Goal: Task Accomplishment & Management: Manage account settings

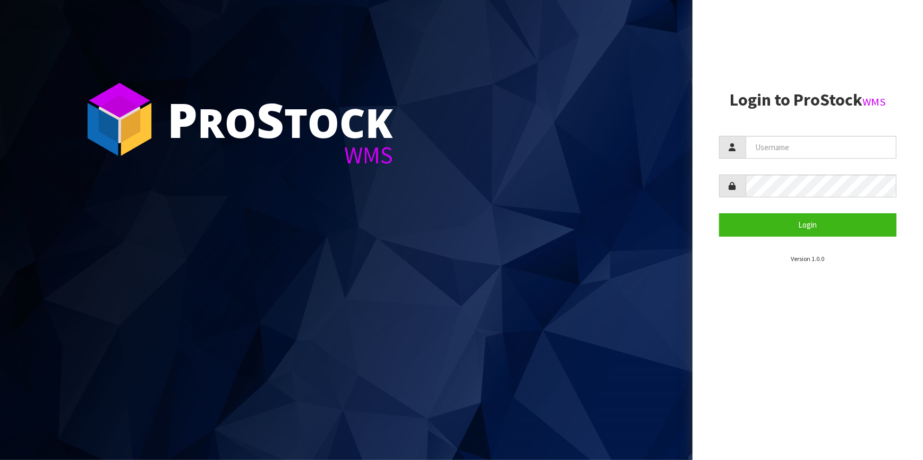
drag, startPoint x: 0, startPoint y: 0, endPoint x: 809, endPoint y: 138, distance: 820.3
click at [809, 136] on section "Login to ProStock WMS Login Version 1.0.0" at bounding box center [808, 177] width 178 height 173
click at [806, 153] on input "text" at bounding box center [821, 147] width 151 height 23
type input "adrient@cwl.co.nz"
click at [719, 213] on button "Login" at bounding box center [808, 224] width 178 height 23
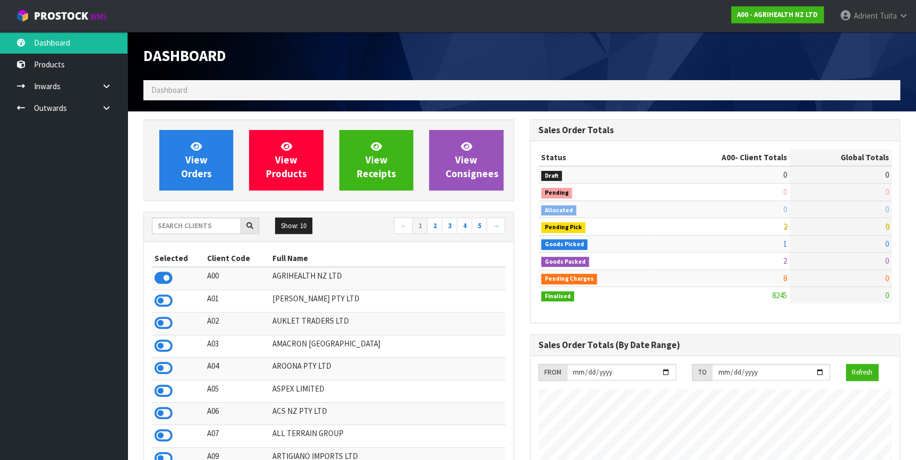
scroll to position [803, 386]
click at [175, 232] on input "text" at bounding box center [196, 226] width 89 height 16
click at [165, 226] on input "text" at bounding box center [196, 226] width 89 height 16
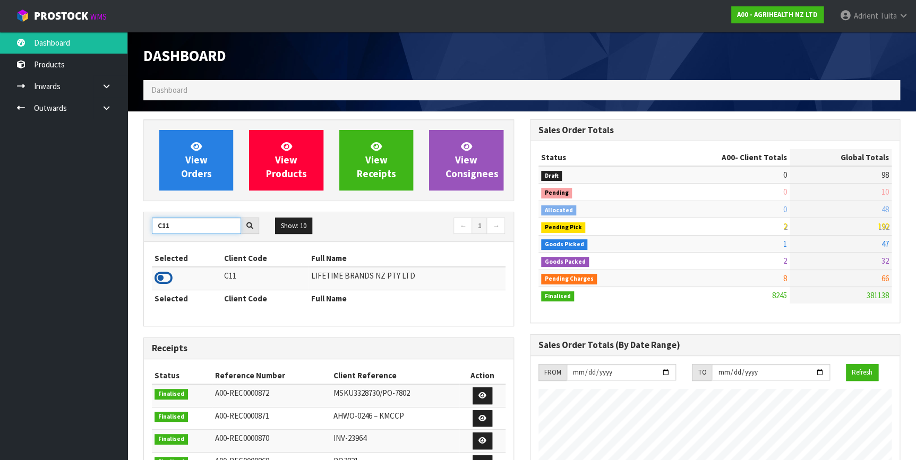
type input "C11"
click at [175, 272] on td at bounding box center [187, 278] width 70 height 23
click at [165, 279] on icon at bounding box center [164, 278] width 18 height 16
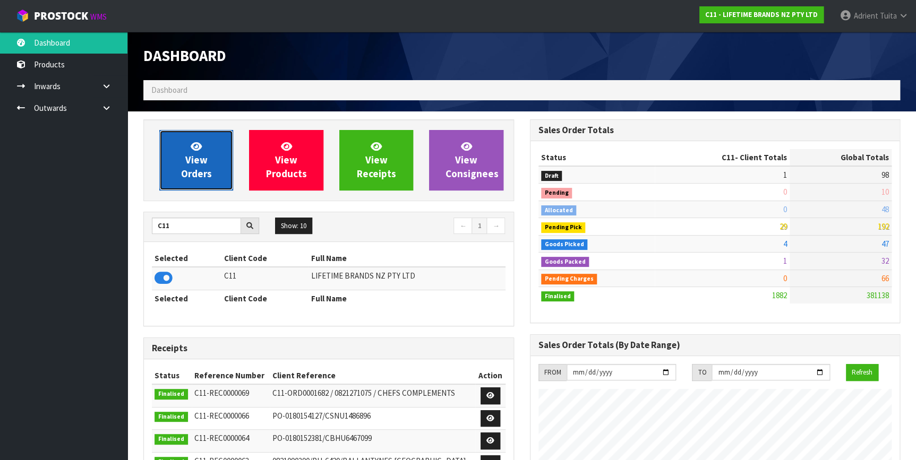
click at [181, 157] on link "View Orders" at bounding box center [196, 160] width 74 height 61
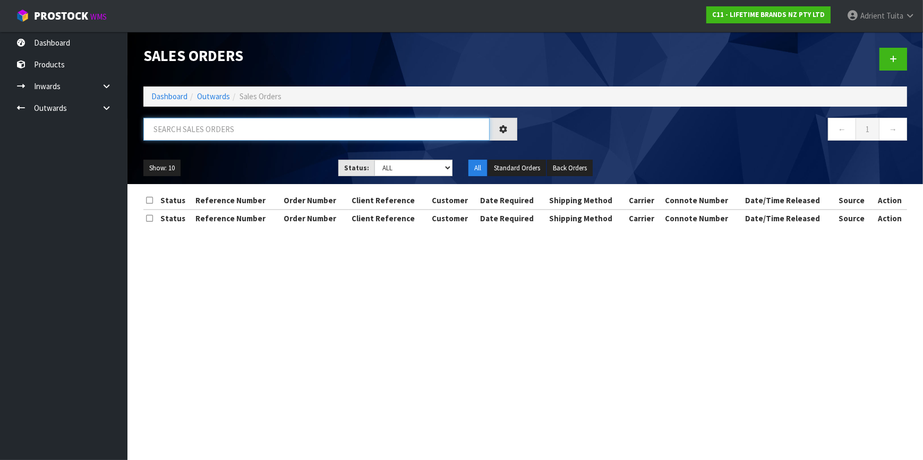
click at [186, 138] on input "text" at bounding box center [316, 129] width 346 height 23
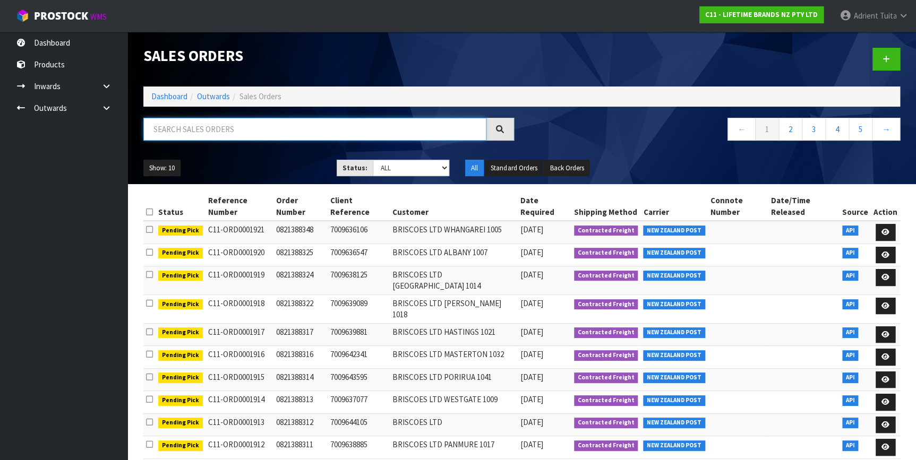
click at [339, 132] on input "text" at bounding box center [314, 129] width 343 height 23
click at [186, 111] on div "Sales Orders Dashboard Outwards Sales Orders ← 1 2 3 4 5 → Show: 10 5 10 25 50 …" at bounding box center [521, 108] width 773 height 152
click at [186, 130] on input "text" at bounding box center [314, 129] width 343 height 23
click at [219, 140] on input "text" at bounding box center [314, 129] width 343 height 23
click at [224, 138] on input "text" at bounding box center [314, 129] width 343 height 23
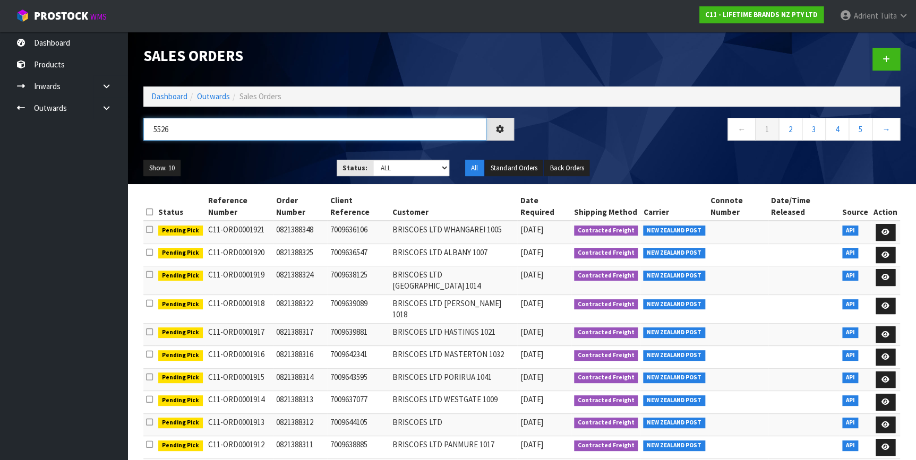
type input "5526"
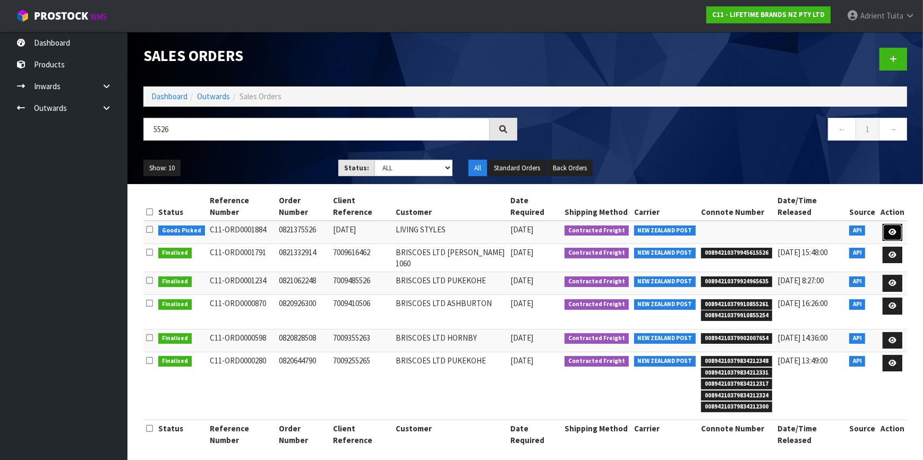
click at [889, 229] on icon at bounding box center [892, 232] width 8 height 7
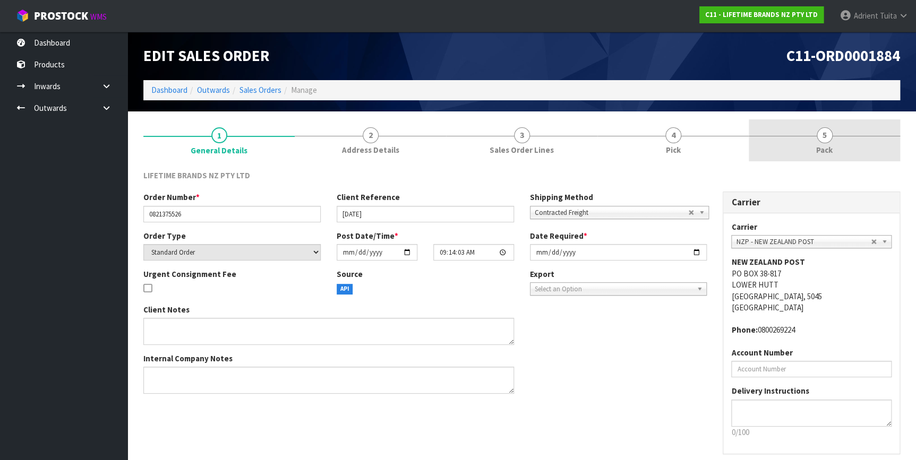
click at [825, 145] on span "Pack" at bounding box center [824, 149] width 16 height 11
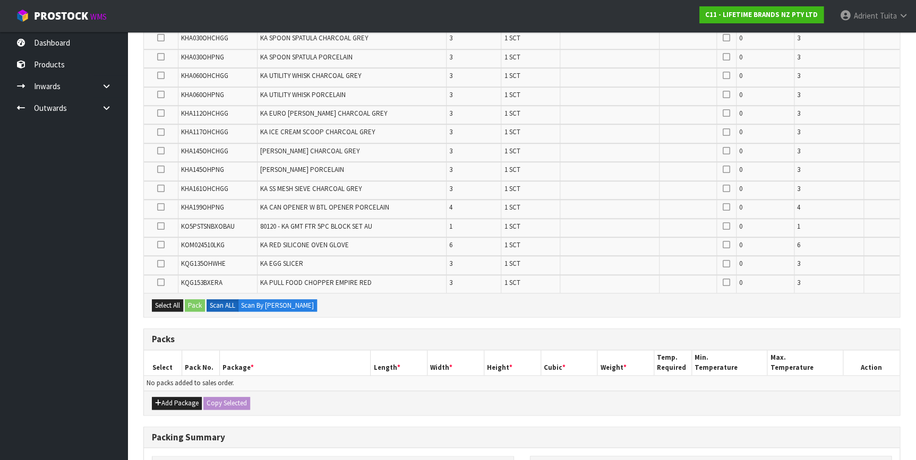
scroll to position [531, 0]
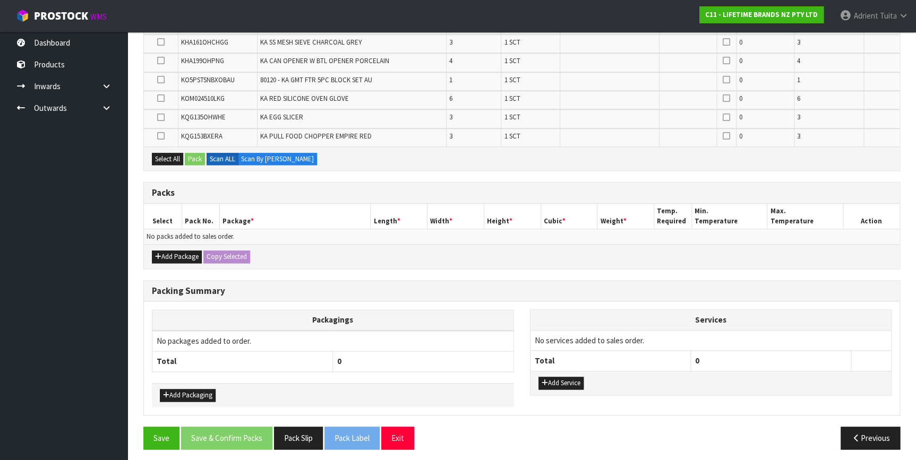
click at [170, 244] on div "Add Package Copy Selected" at bounding box center [522, 256] width 756 height 24
drag, startPoint x: 165, startPoint y: 254, endPoint x: 163, endPoint y: 244, distance: 10.7
click at [165, 254] on button "Add Package" at bounding box center [177, 257] width 50 height 13
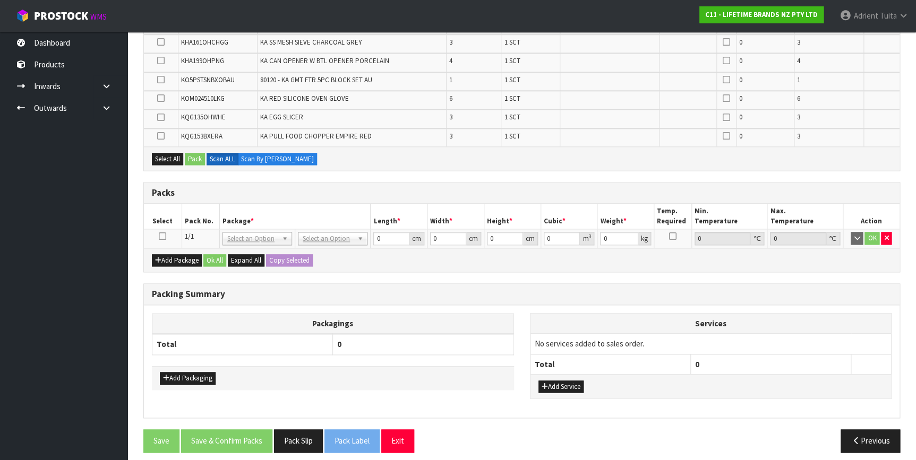
click at [163, 236] on icon at bounding box center [162, 236] width 7 height 1
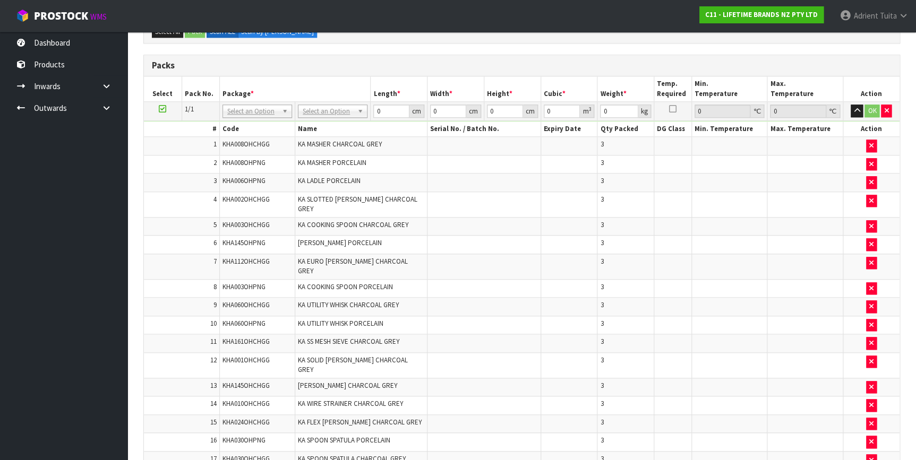
scroll to position [0, 0]
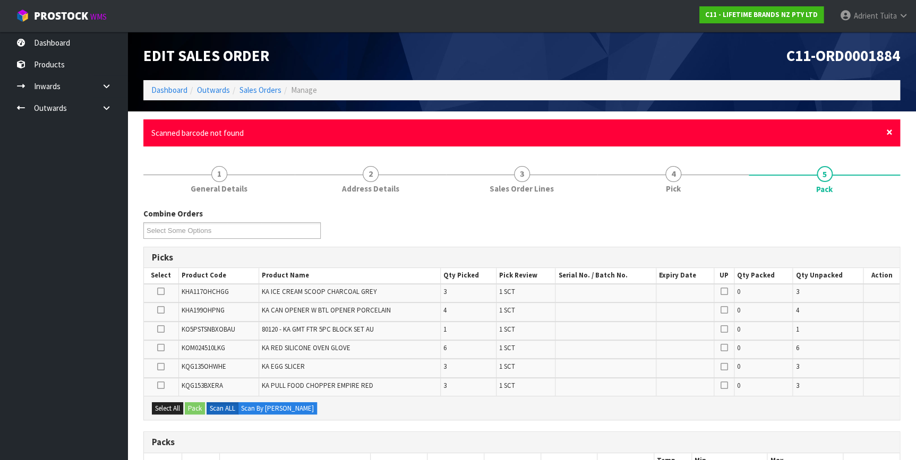
click at [891, 131] on span "×" at bounding box center [889, 132] width 6 height 15
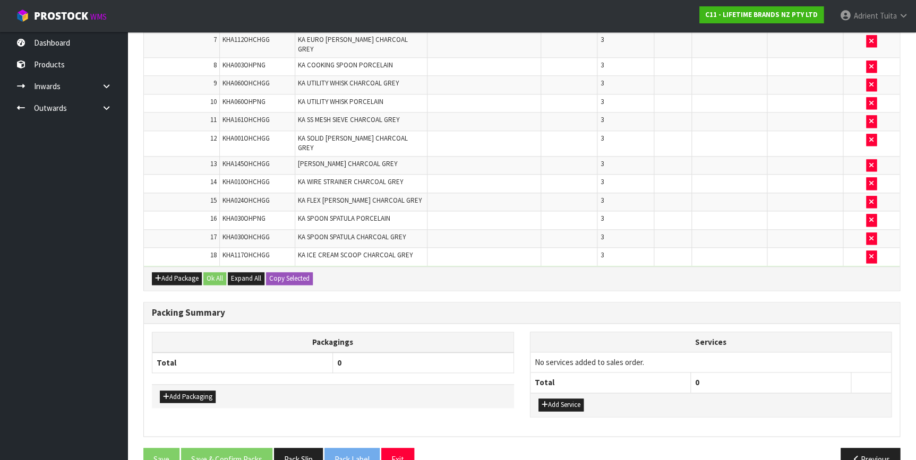
scroll to position [523, 0]
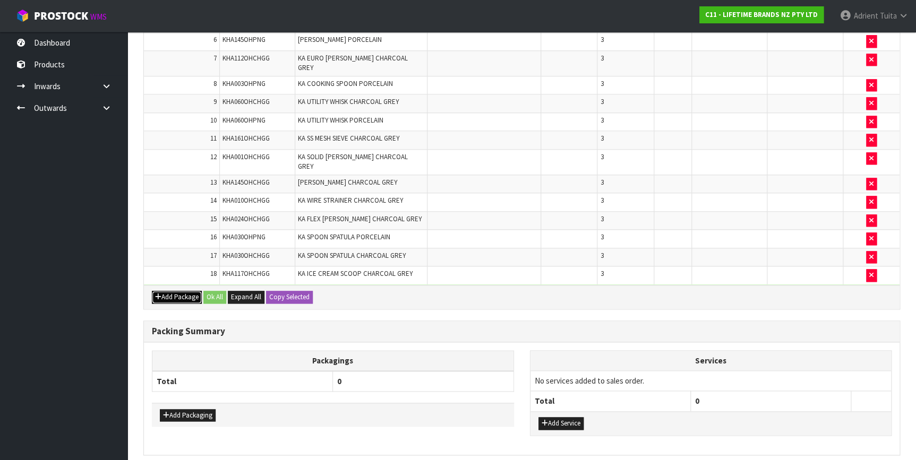
click at [165, 291] on button "Add Package" at bounding box center [177, 297] width 50 height 13
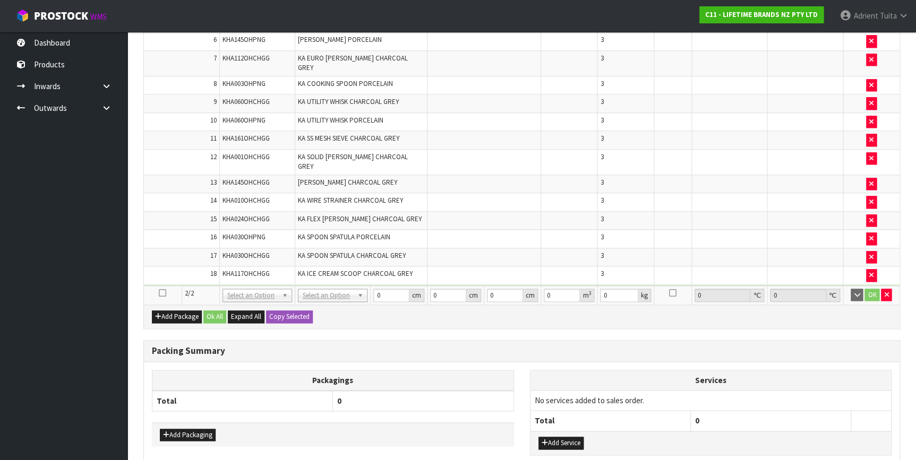
click at [165, 293] on icon at bounding box center [162, 293] width 7 height 1
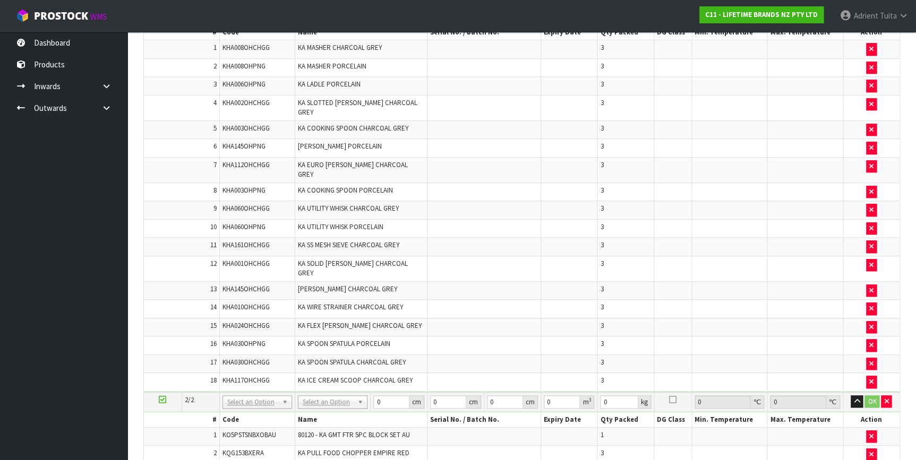
scroll to position [177, 0]
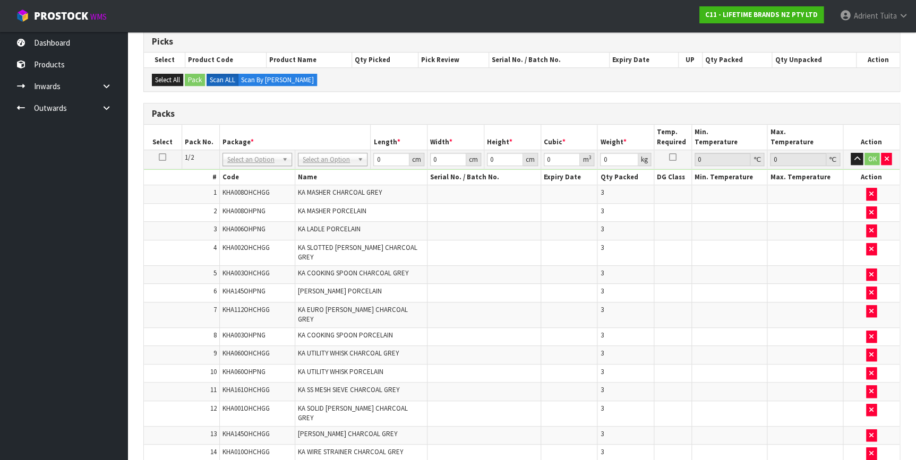
drag, startPoint x: 304, startPoint y: 158, endPoint x: 315, endPoint y: 175, distance: 20.3
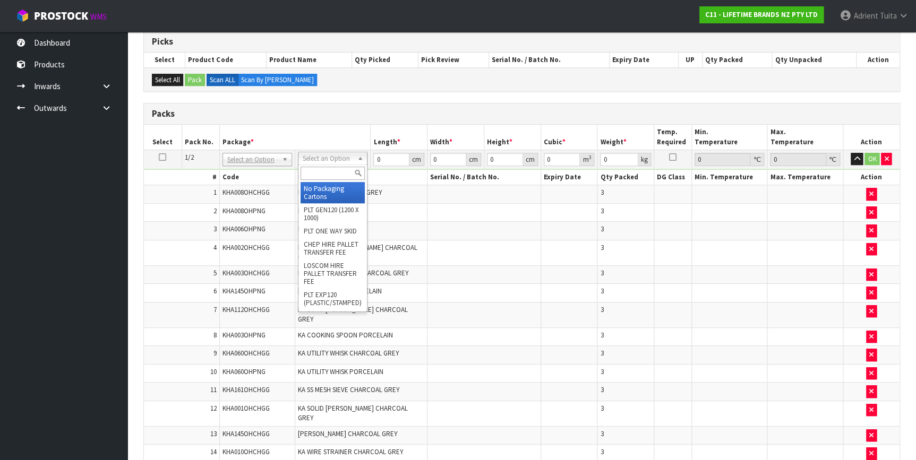
click at [315, 175] on input "text" at bounding box center [333, 173] width 64 height 13
type input "CTN7"
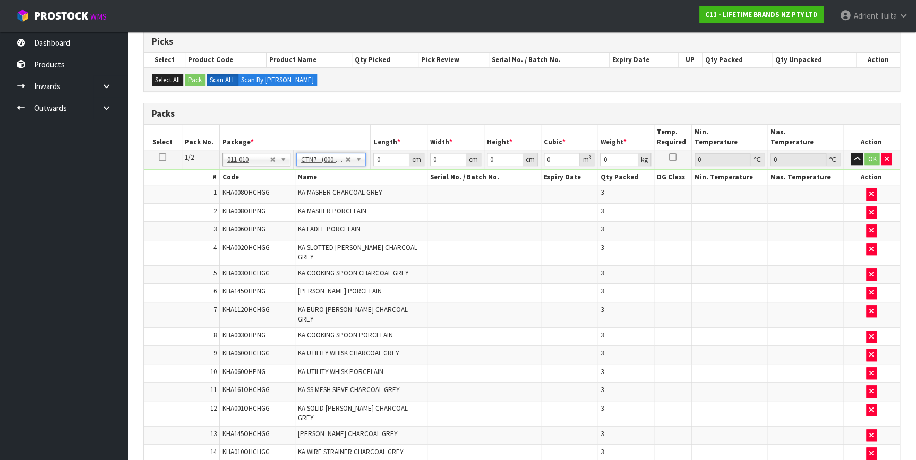
type input "45.5"
type input "35"
type input "0.072459"
type input "8.667"
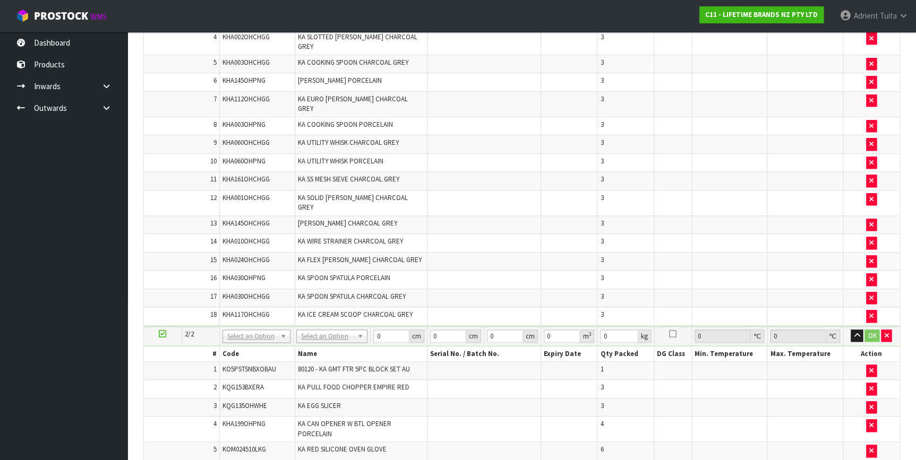
scroll to position [419, 0]
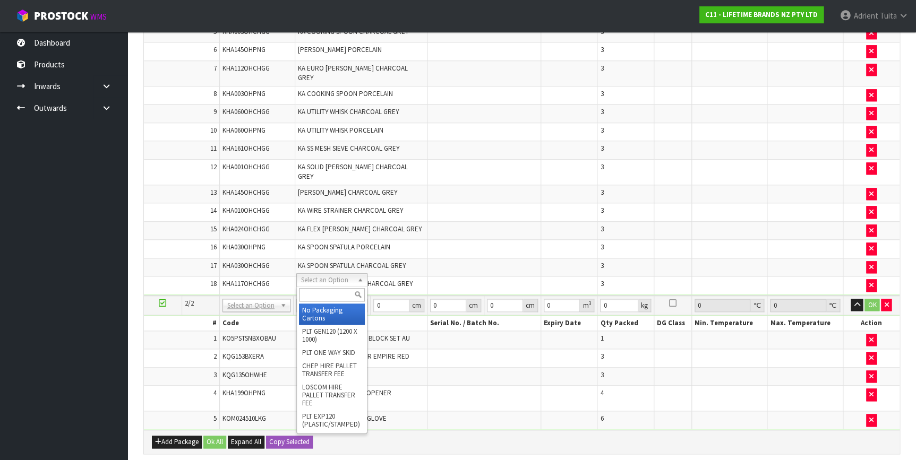
click at [314, 291] on input "text" at bounding box center [332, 294] width 66 height 13
type input "CTN5"
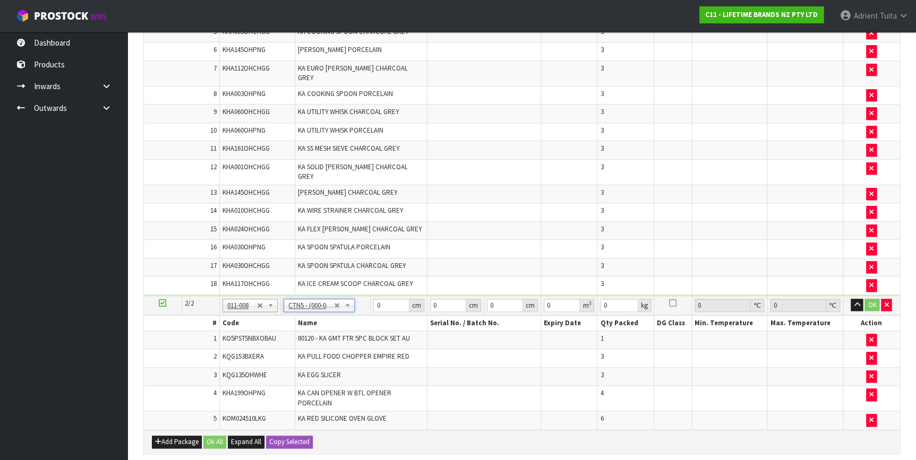
type input "43"
type input "33"
type input "25.5"
type input "0.036185"
type input "7.41"
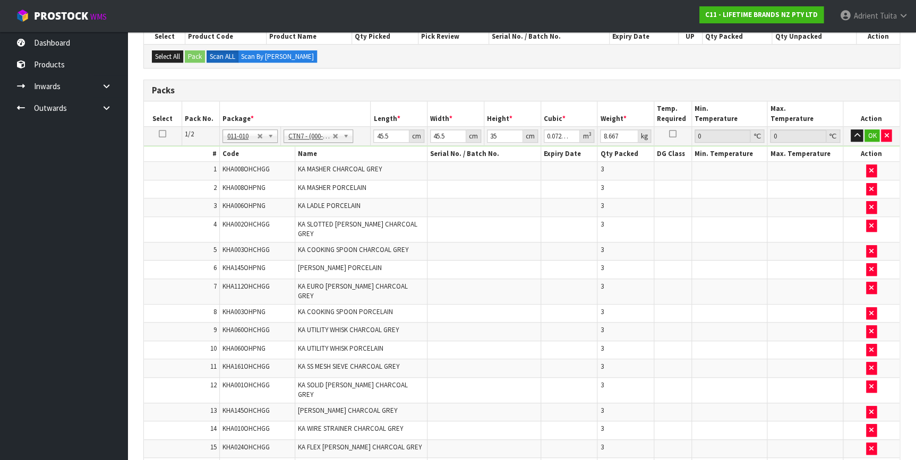
scroll to position [177, 0]
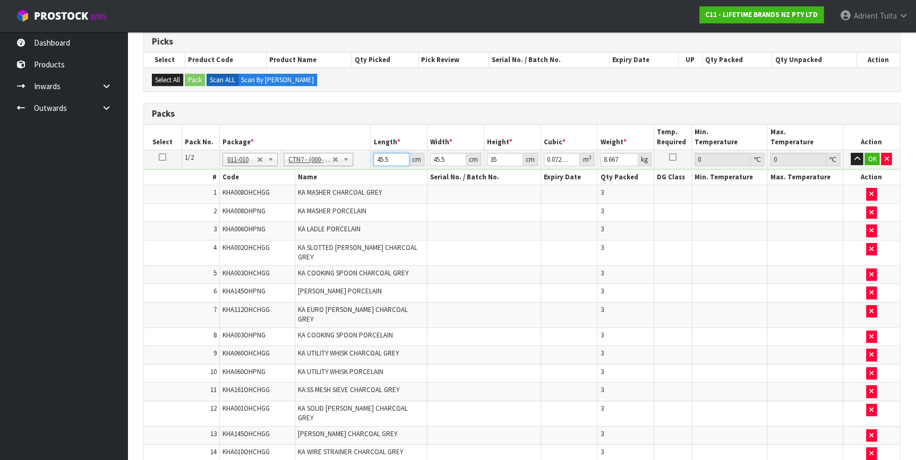
click at [382, 158] on input "45.5" at bounding box center [391, 159] width 36 height 13
type input "4"
type input "0.00637"
type input "47"
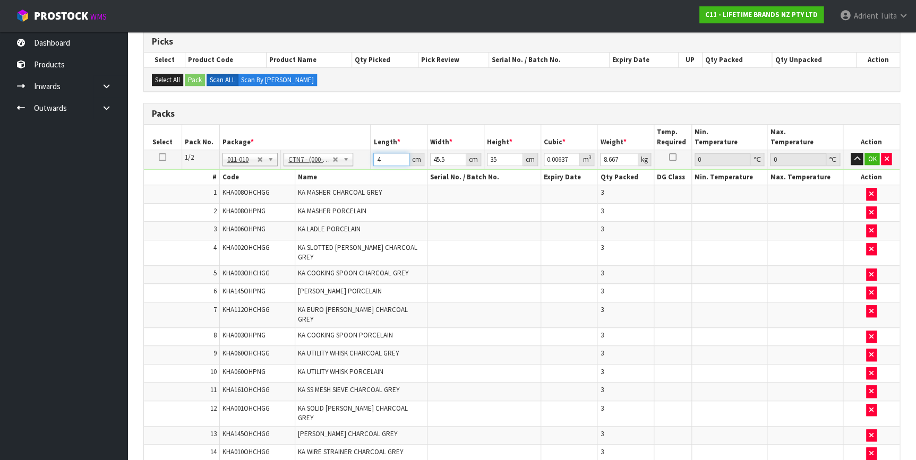
type input "0.074847"
type input "47"
type input "4"
type input "0.00658"
type input "47"
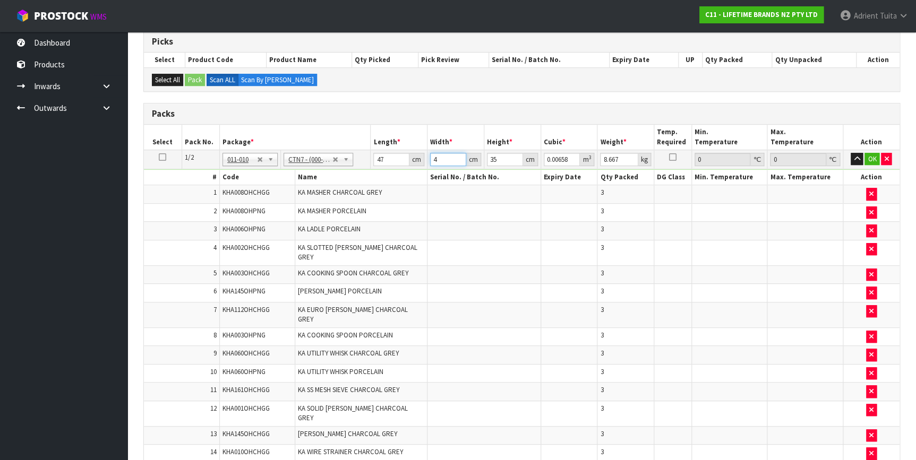
type input "0.077315"
type input "47"
type input "3"
type input "0.006627"
type input "37"
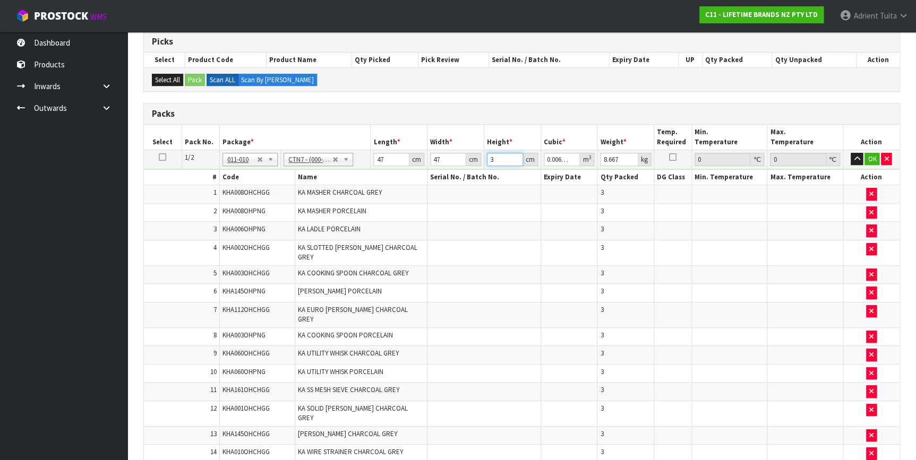
type input "0.081733"
type input "37"
type input "10"
click at [875, 160] on button "OK" at bounding box center [871, 159] width 15 height 13
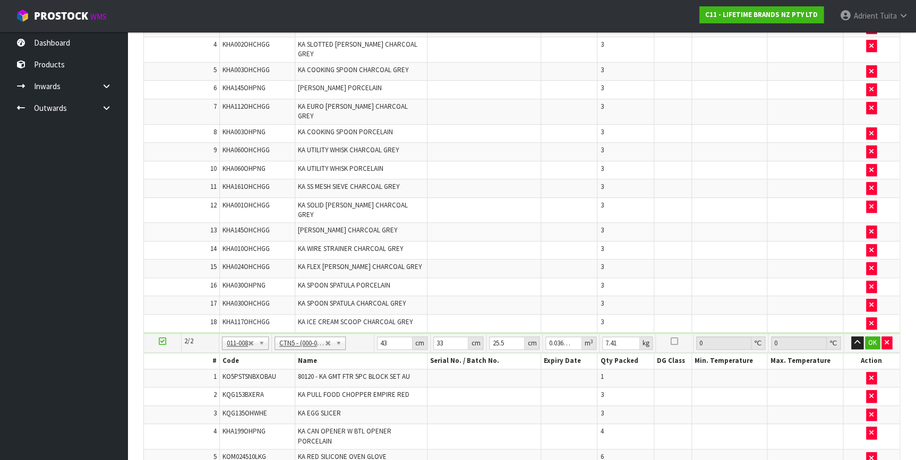
scroll to position [467, 0]
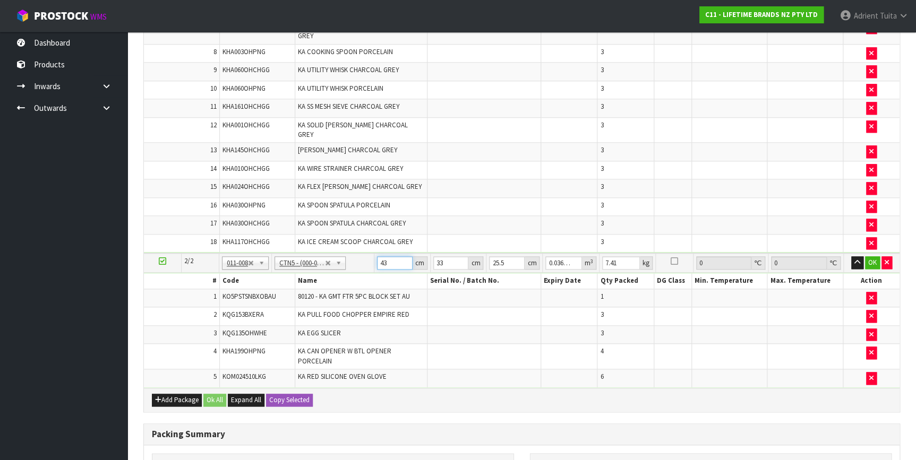
click at [381, 256] on input "43" at bounding box center [395, 262] width 36 height 13
type input "4"
type input "0.003366"
type input "44"
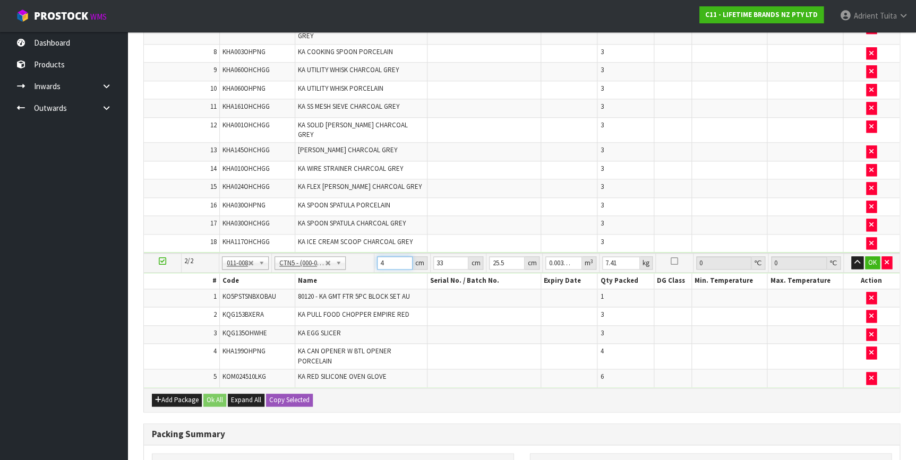
type input "0.037026"
type input "44"
type input "3"
type input "0.003366"
type input "35"
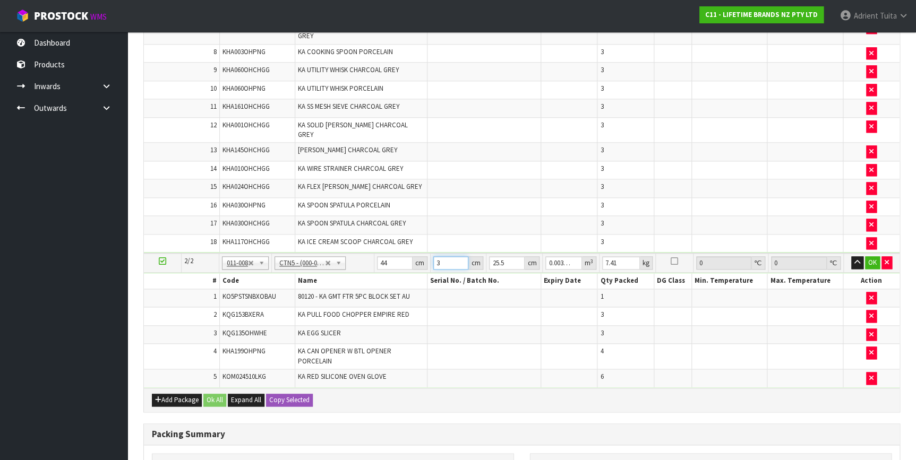
type input "0.03927"
type input "35"
type input "2"
type input "0.00308"
type input "28"
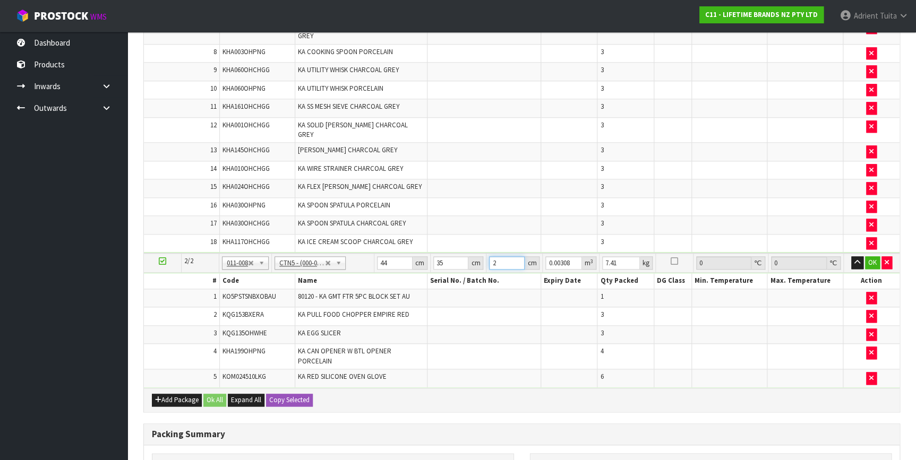
type input "0.04312"
type input "28"
type input "8"
click at [873, 256] on button "OK" at bounding box center [872, 262] width 15 height 13
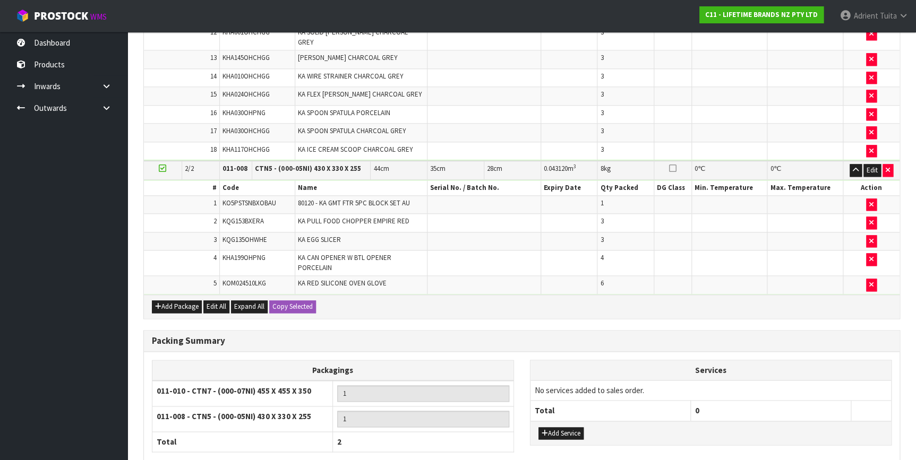
scroll to position [604, 0]
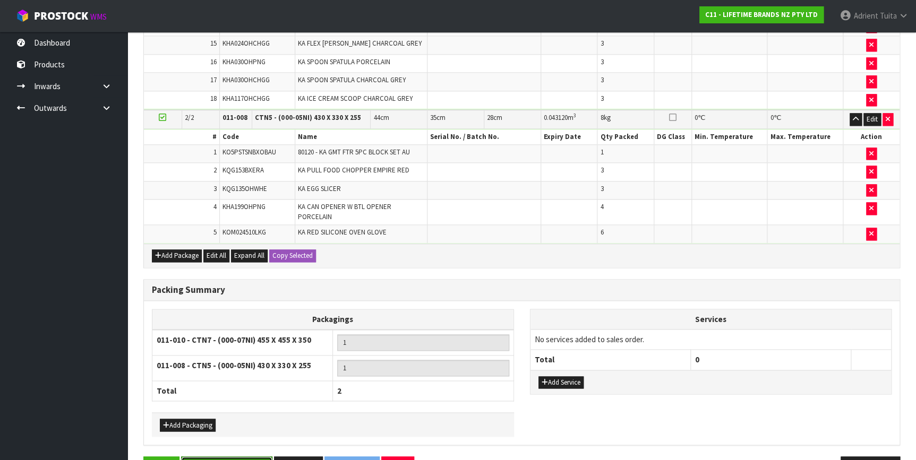
click at [218, 457] on button "Save & Confirm Packs" at bounding box center [226, 468] width 91 height 23
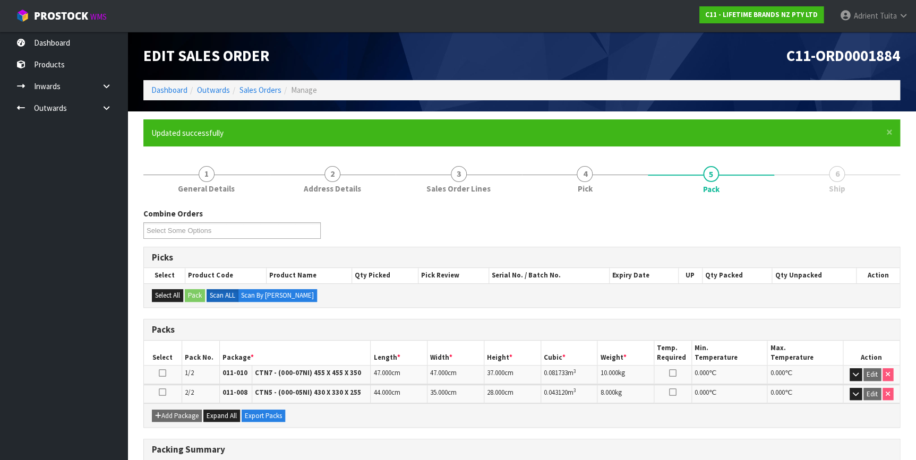
scroll to position [169, 0]
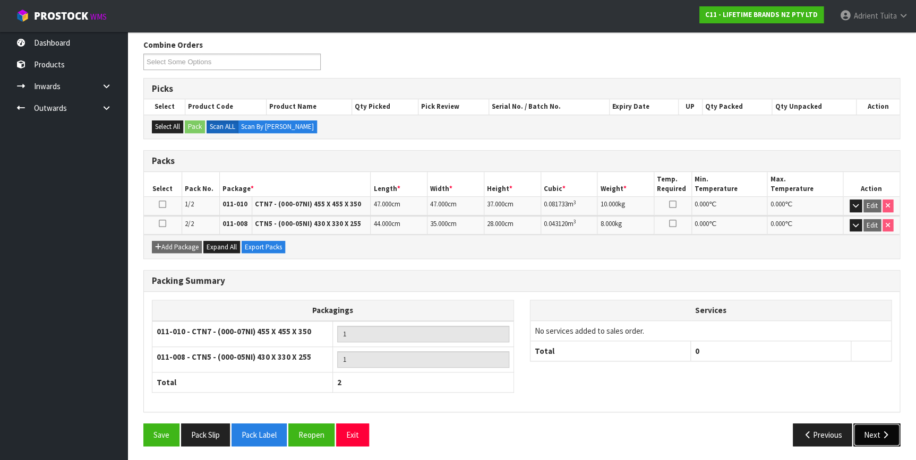
click at [873, 430] on button "Next" at bounding box center [876, 435] width 47 height 23
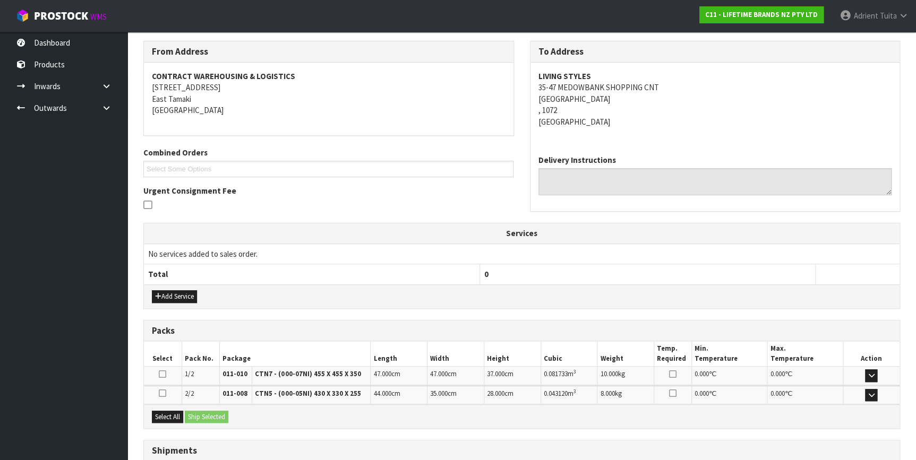
scroll to position [248, 0]
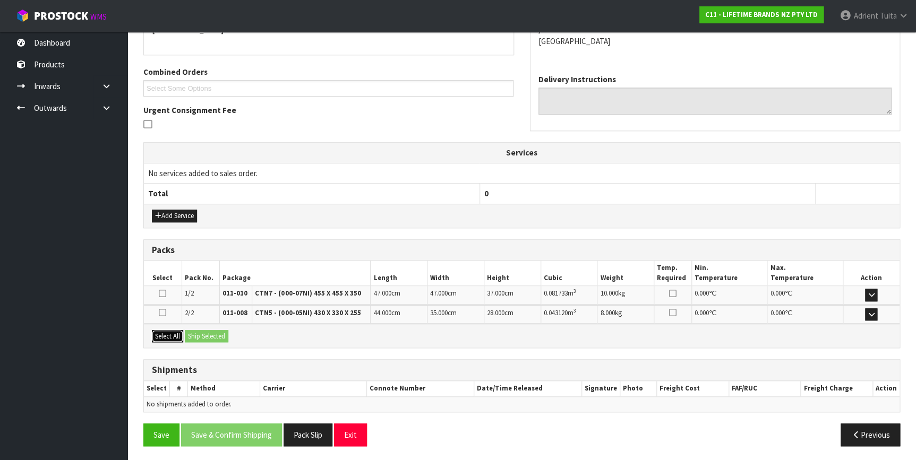
click at [169, 338] on button "Select All" at bounding box center [167, 336] width 31 height 13
click at [190, 337] on button "Ship Selected" at bounding box center [207, 336] width 44 height 13
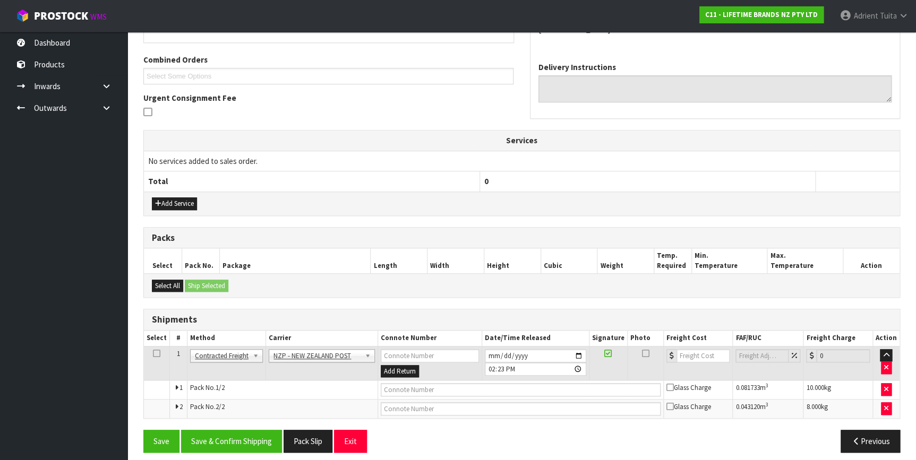
scroll to position [267, 0]
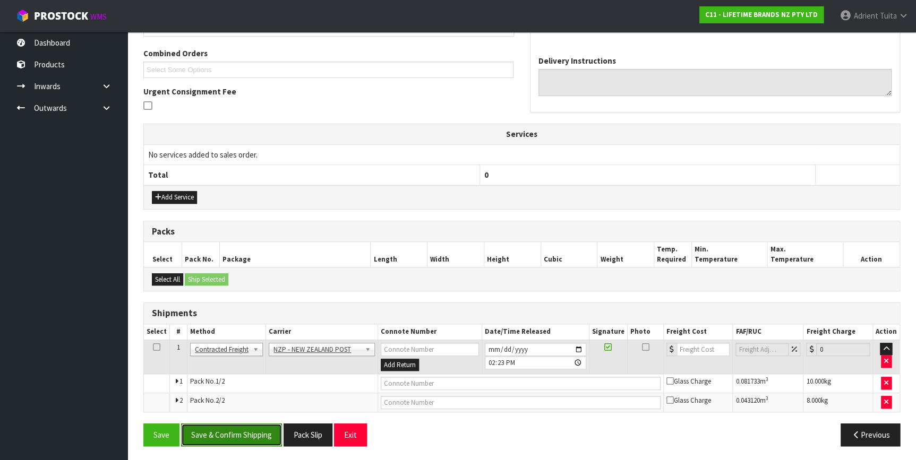
click at [228, 430] on button "Save & Confirm Shipping" at bounding box center [231, 435] width 101 height 23
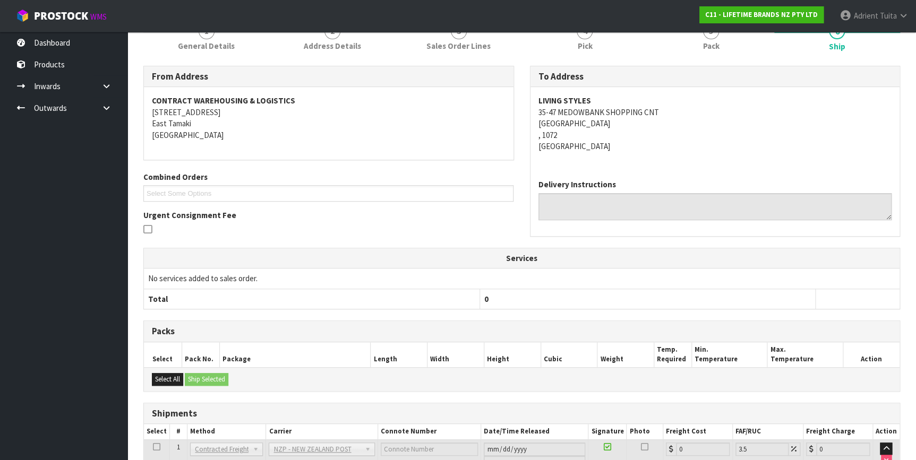
scroll to position [251, 0]
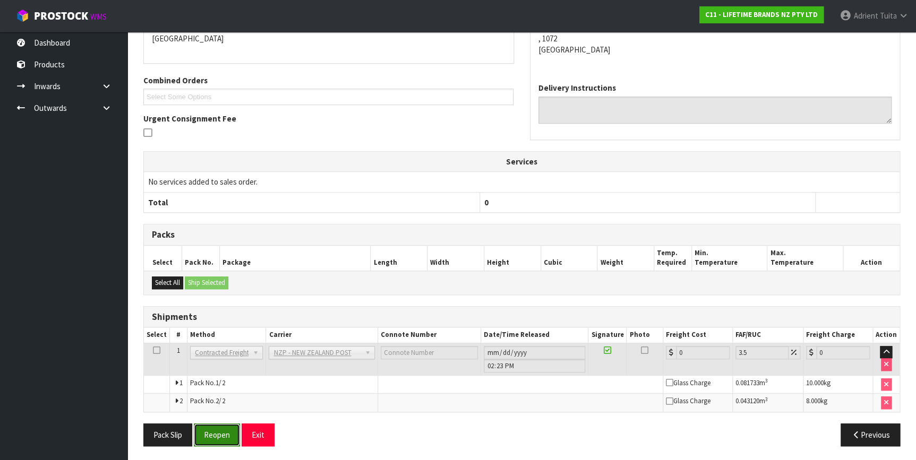
click at [219, 439] on button "Reopen" at bounding box center [217, 435] width 46 height 23
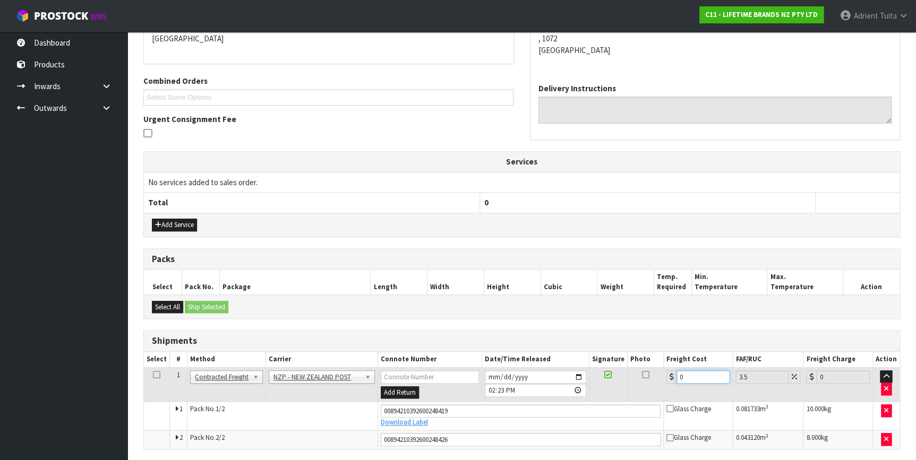
drag, startPoint x: 686, startPoint y: 368, endPoint x: 654, endPoint y: 363, distance: 32.2
click at [684, 371] on input "0" at bounding box center [703, 377] width 54 height 13
type input "8"
type input "8.28"
type input "8.6"
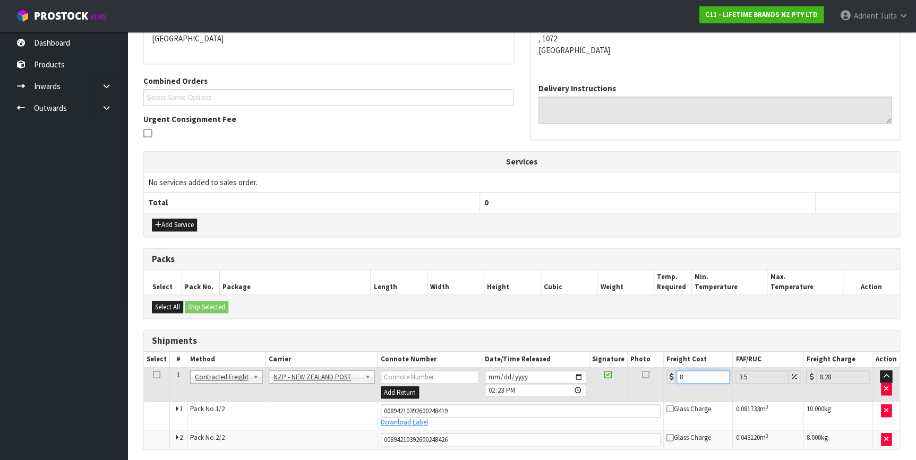
type input "8.9"
type input "8.66"
type input "8.96"
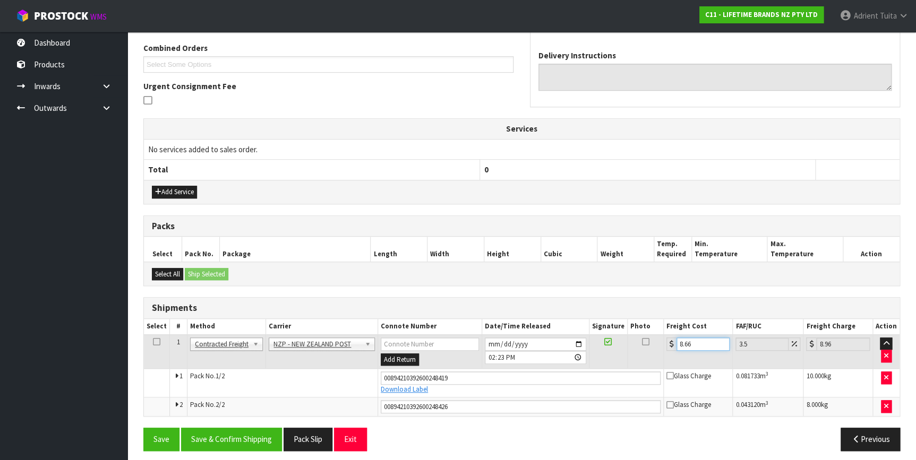
scroll to position [276, 0]
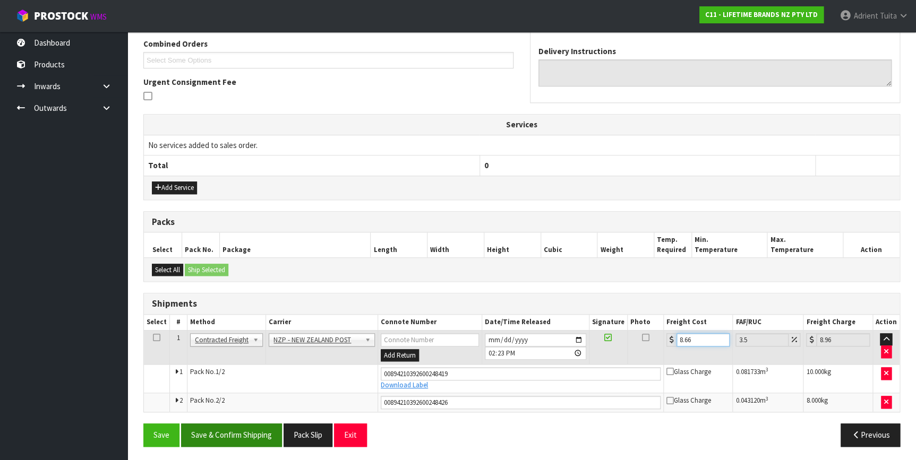
type input "8.66"
click at [209, 427] on button "Save & Confirm Shipping" at bounding box center [231, 435] width 101 height 23
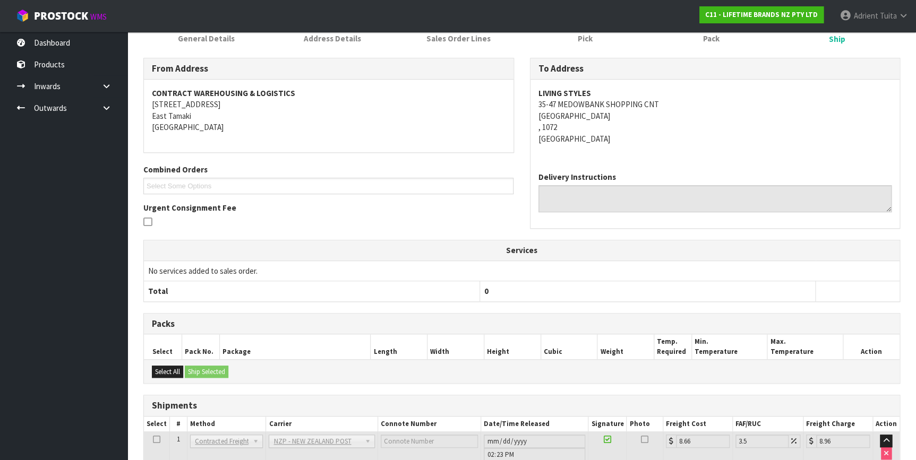
scroll to position [0, 0]
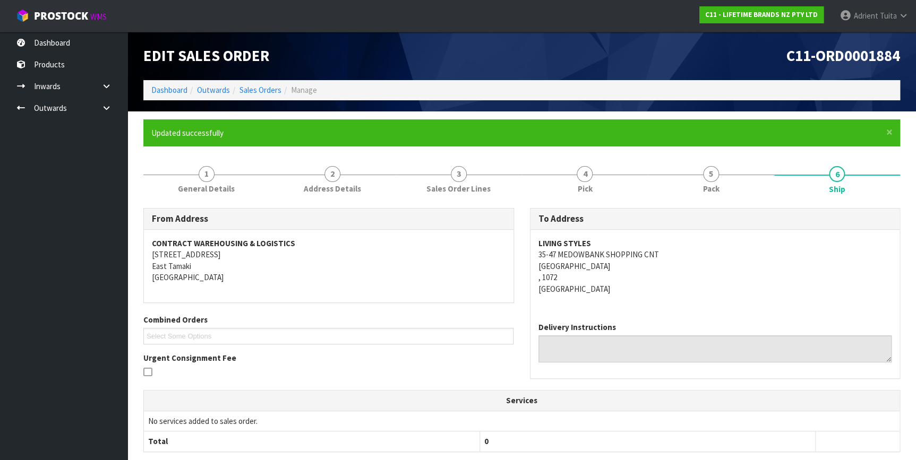
click at [176, 84] on ol "Dashboard Outwards Sales Orders Manage" at bounding box center [521, 90] width 757 height 20
click at [174, 85] on link "Dashboard" at bounding box center [169, 90] width 36 height 10
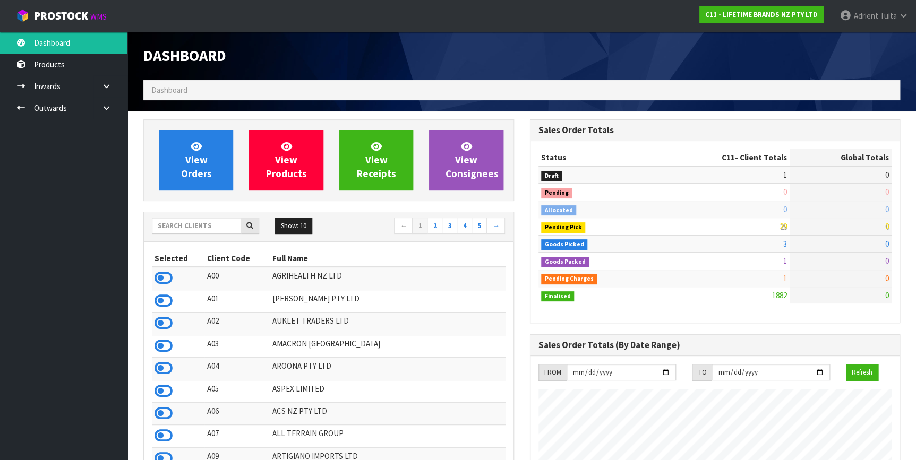
scroll to position [803, 386]
click at [183, 224] on input "text" at bounding box center [196, 226] width 89 height 16
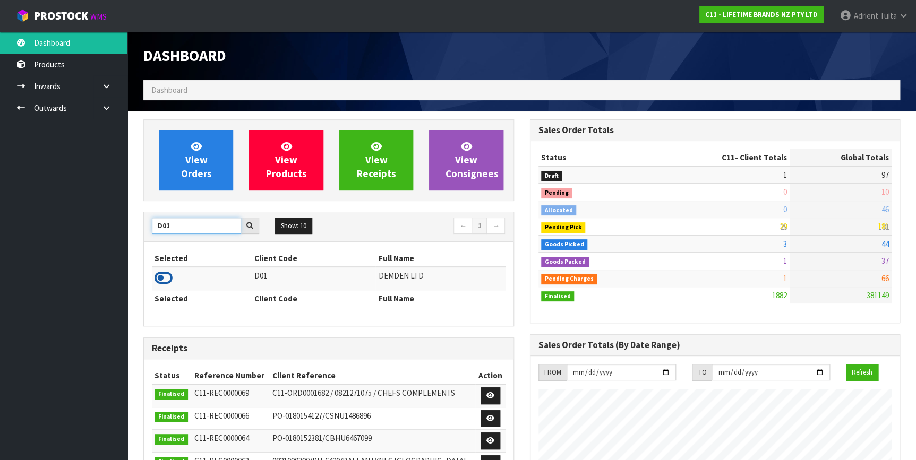
type input "D01"
click at [157, 274] on icon at bounding box center [164, 278] width 18 height 16
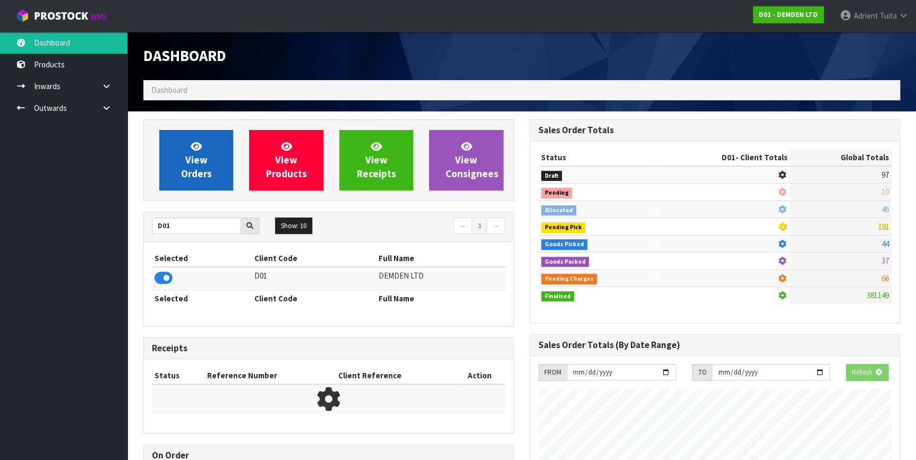
scroll to position [700, 386]
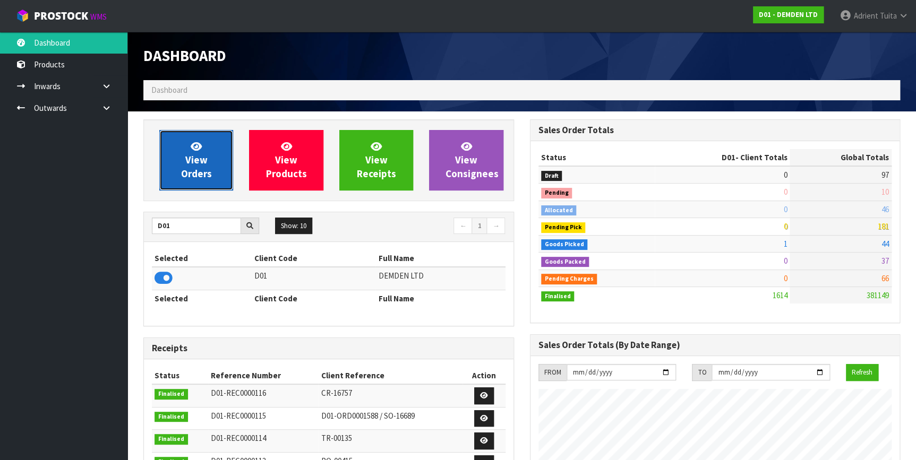
click at [174, 165] on link "View Orders" at bounding box center [196, 160] width 74 height 61
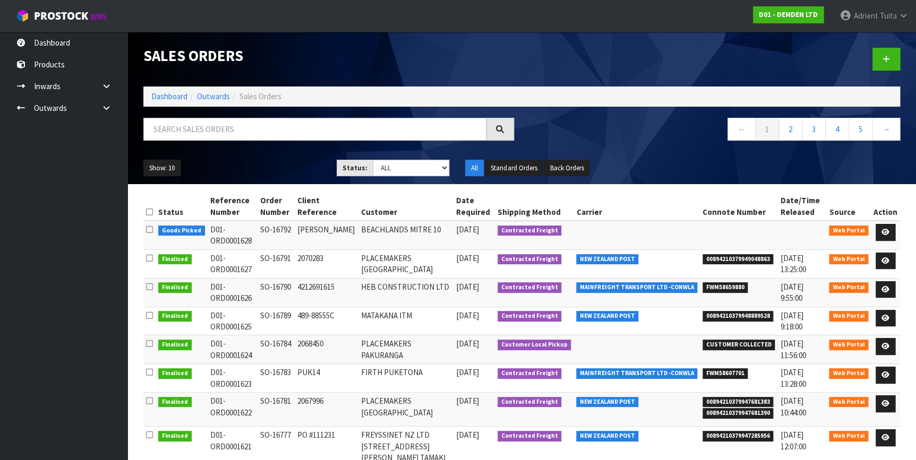
click at [877, 252] on td at bounding box center [885, 264] width 29 height 29
click at [881, 260] on link at bounding box center [886, 261] width 20 height 17
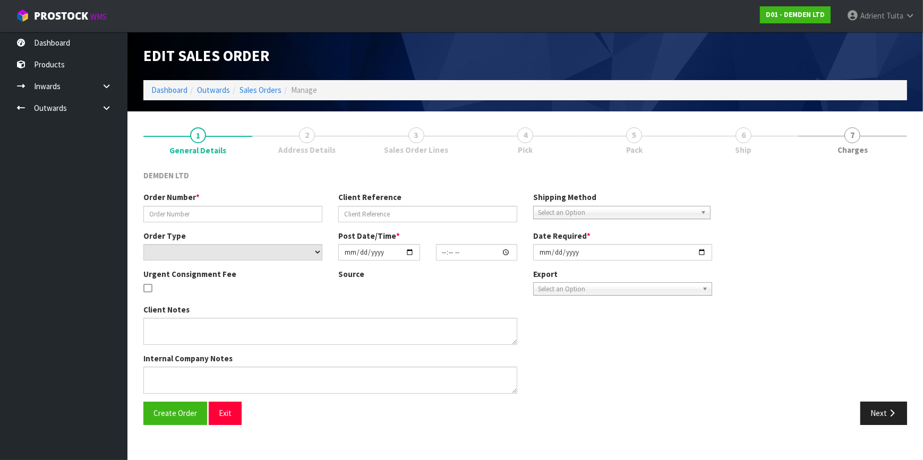
type input "SO-16791"
type input "2070283"
select select "number:0"
type input "2025-09-12"
type input "10:46:00.000"
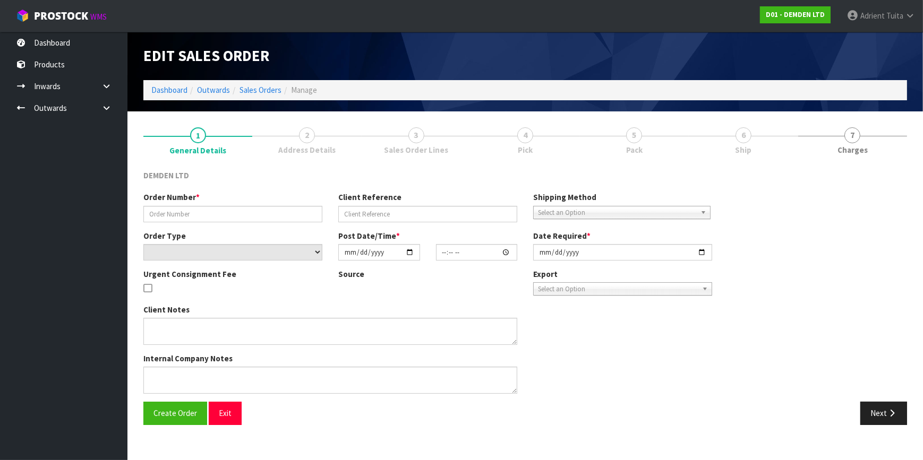
type input "2025-09-12"
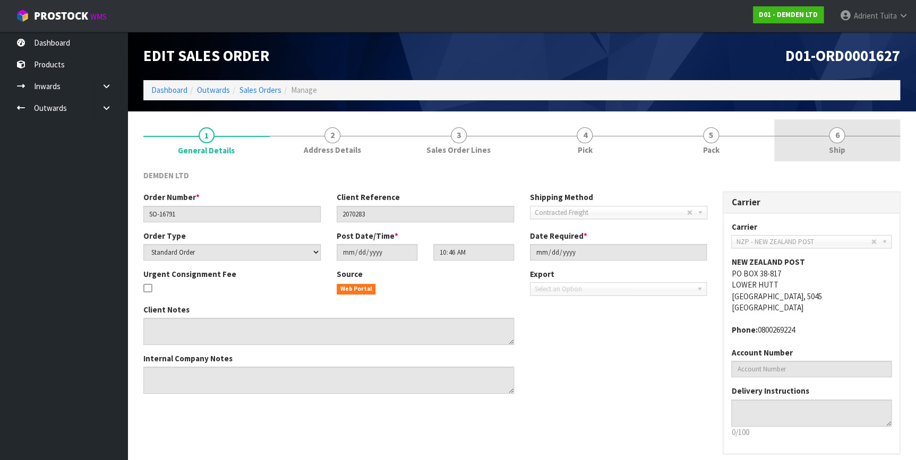
click at [820, 154] on link "6 Ship" at bounding box center [837, 140] width 126 height 42
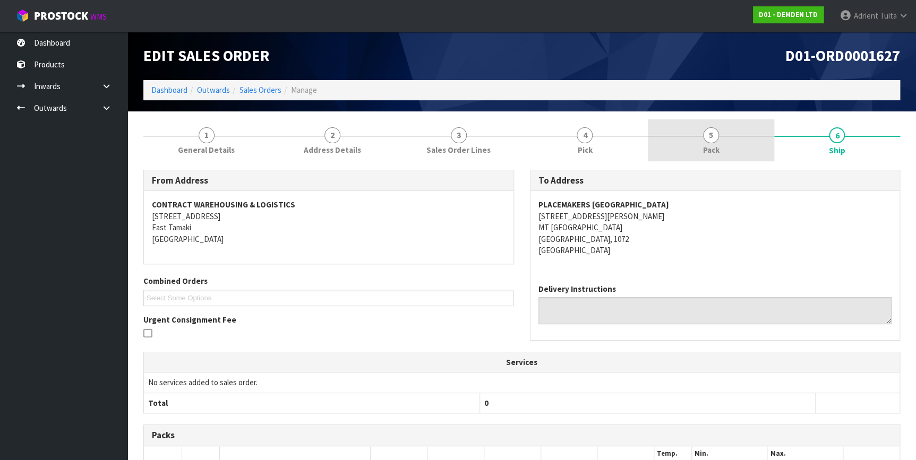
click at [709, 156] on link "5 Pack" at bounding box center [711, 140] width 126 height 42
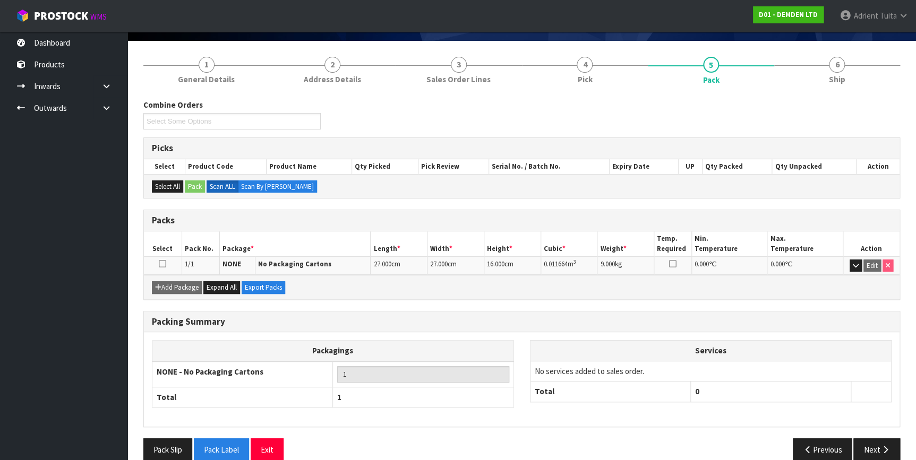
scroll to position [85, 0]
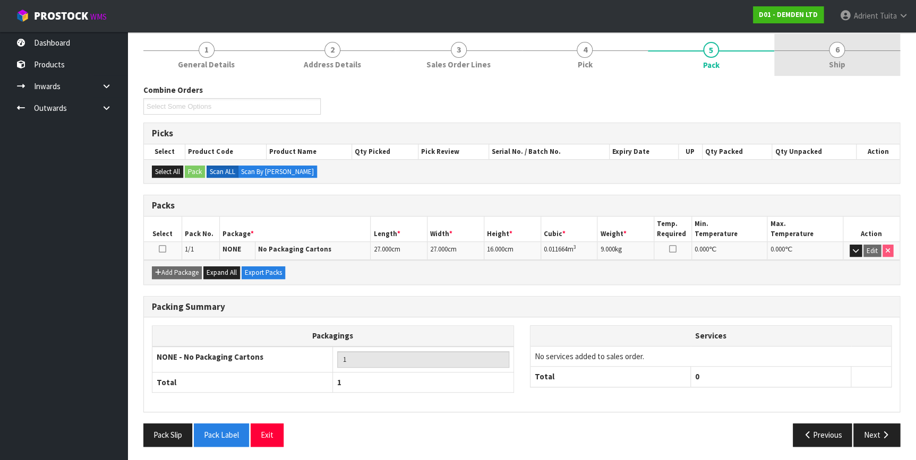
click at [828, 62] on link "6 Ship" at bounding box center [837, 55] width 126 height 42
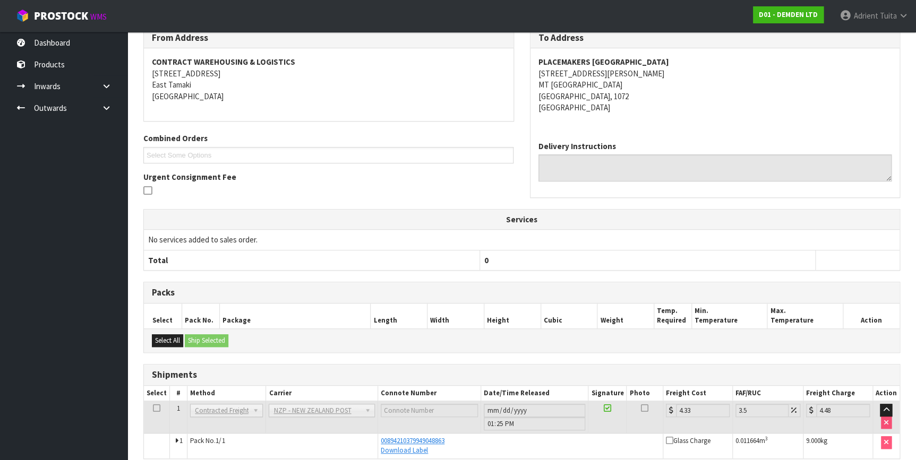
scroll to position [190, 0]
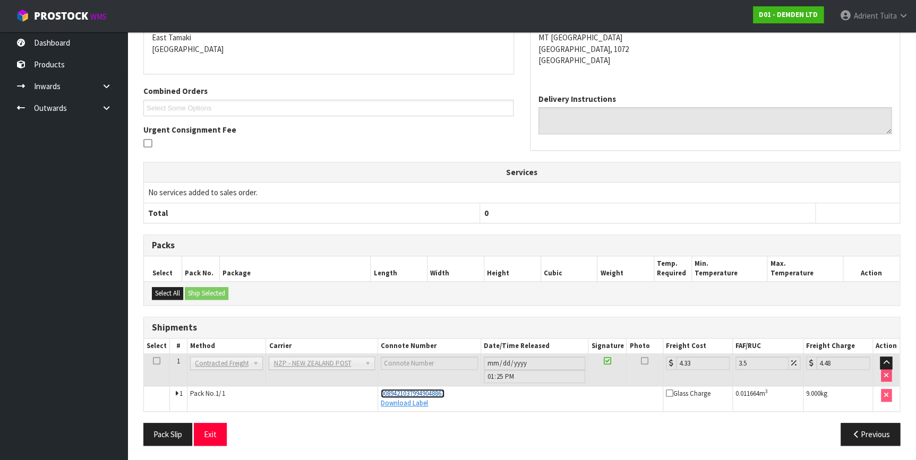
click at [399, 393] on span "00894210379949048863" at bounding box center [413, 393] width 64 height 9
click at [215, 434] on button "Exit" at bounding box center [210, 434] width 33 height 23
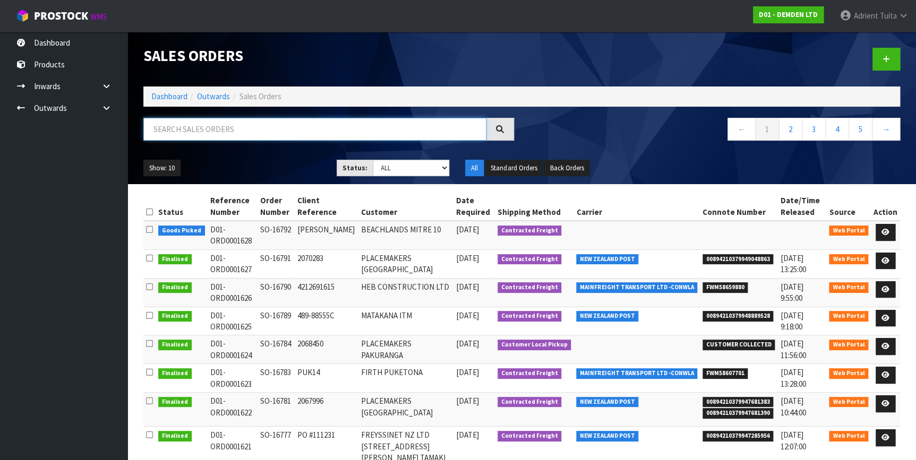
click at [307, 133] on input "text" at bounding box center [314, 129] width 343 height 23
type input "6792"
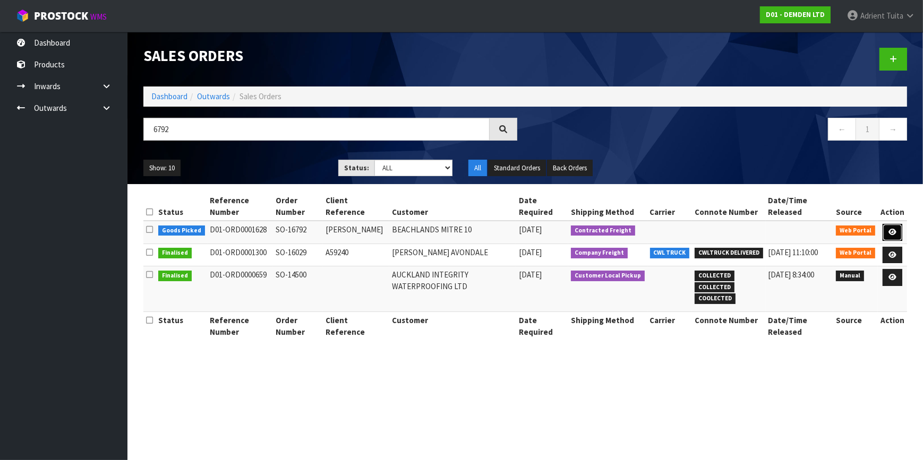
click at [890, 229] on icon at bounding box center [892, 232] width 8 height 7
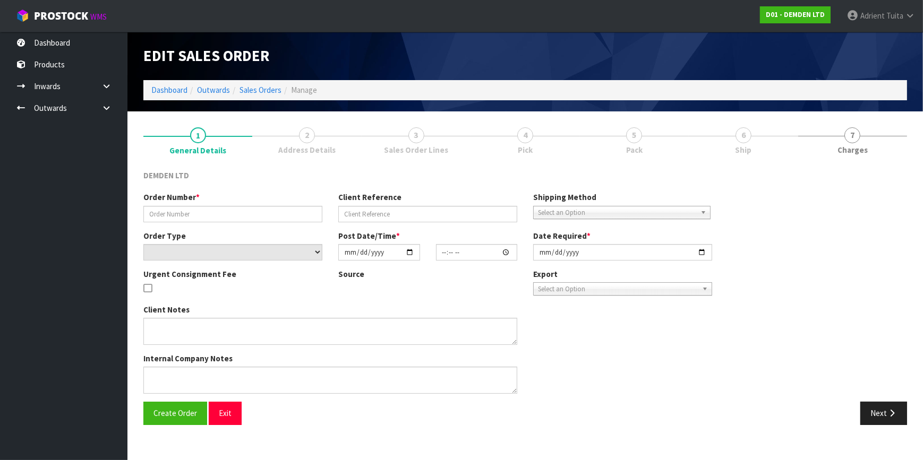
type input "SO-16792"
type input "MATHEW"
select select "number:0"
type input "2025-09-15"
type input "13:14:00.000"
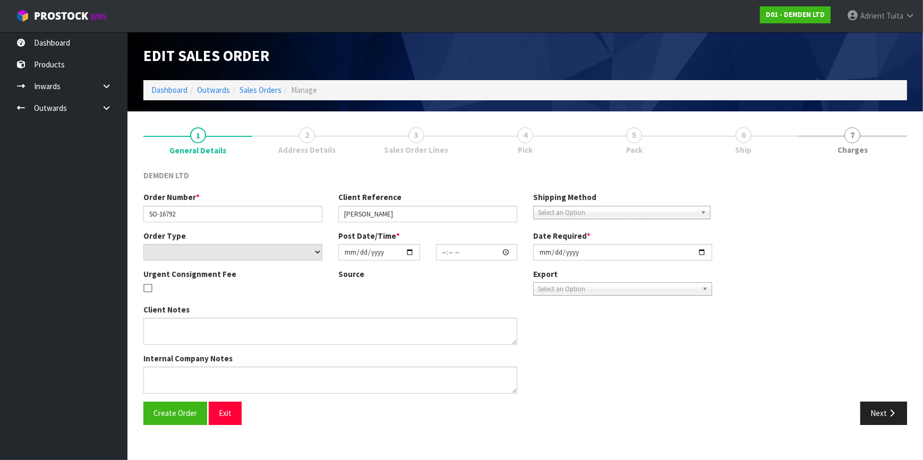
type input "2025-09-16"
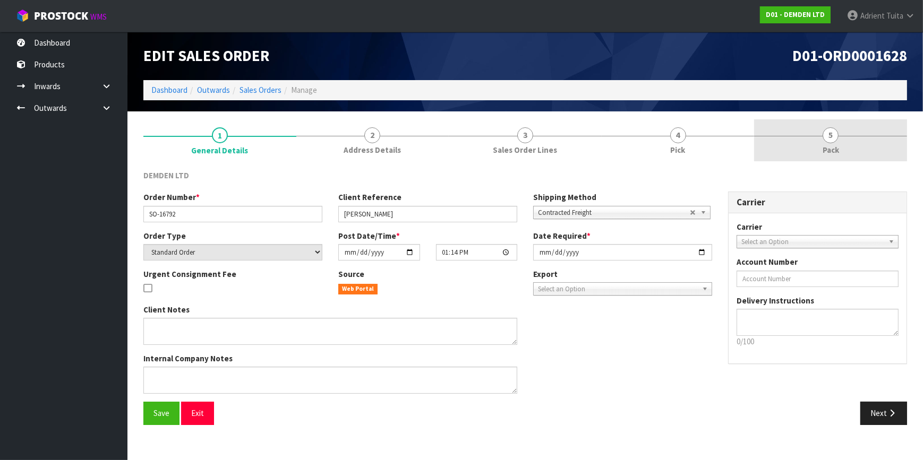
click at [836, 153] on span "Pack" at bounding box center [831, 149] width 16 height 11
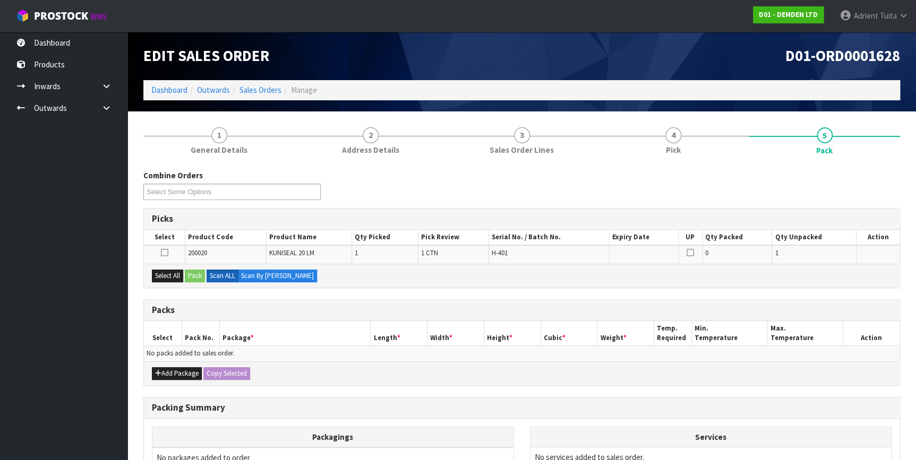
scroll to position [119, 0]
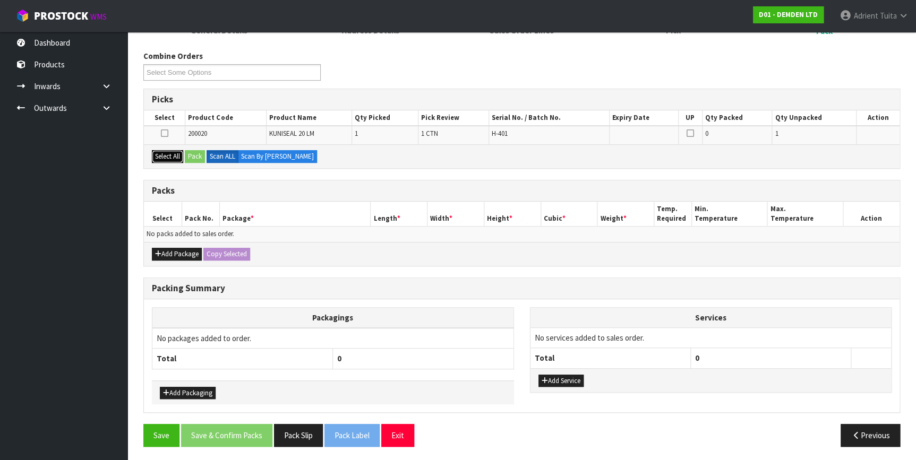
click at [164, 151] on button "Select All" at bounding box center [167, 156] width 31 height 13
click at [188, 152] on button "Pack" at bounding box center [195, 156] width 20 height 13
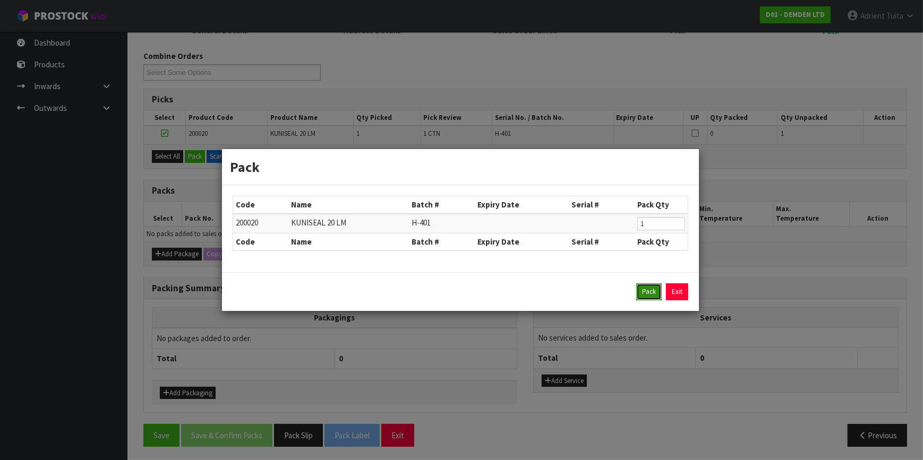
click at [657, 297] on button "Pack" at bounding box center [648, 292] width 25 height 17
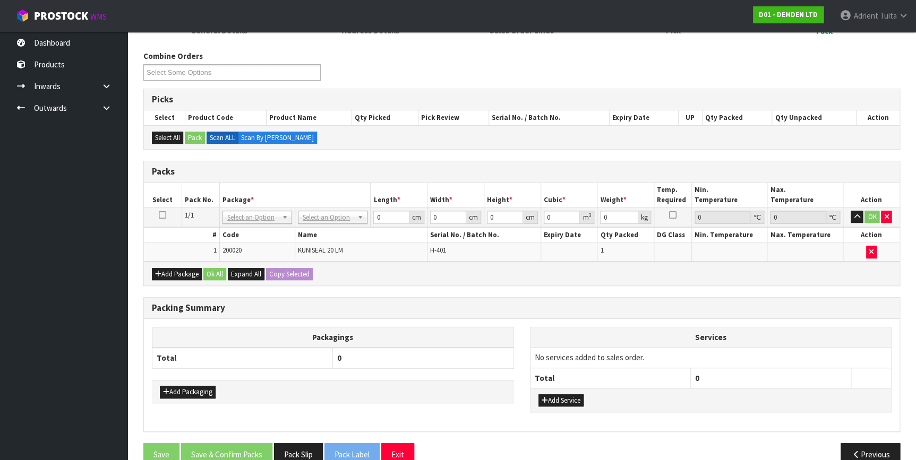
drag, startPoint x: 316, startPoint y: 218, endPoint x: 314, endPoint y: 233, distance: 15.0
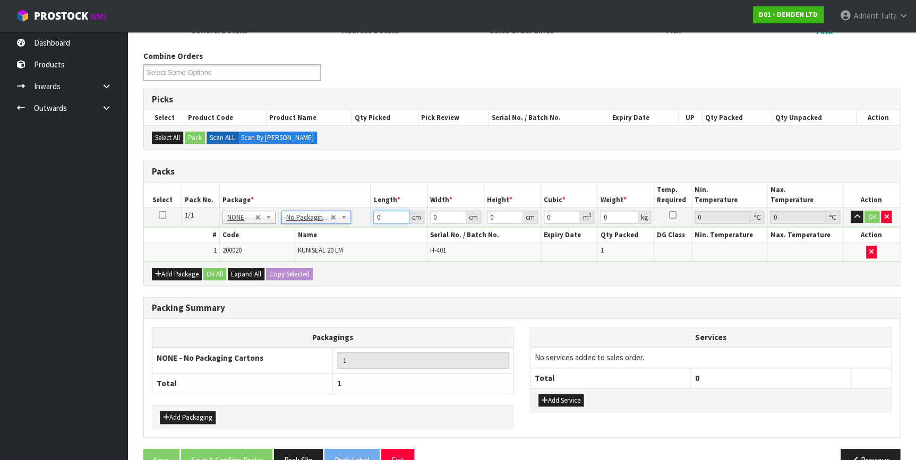
click at [382, 215] on input "0" at bounding box center [391, 217] width 36 height 13
type input "27"
type input "1"
type input "0.000729"
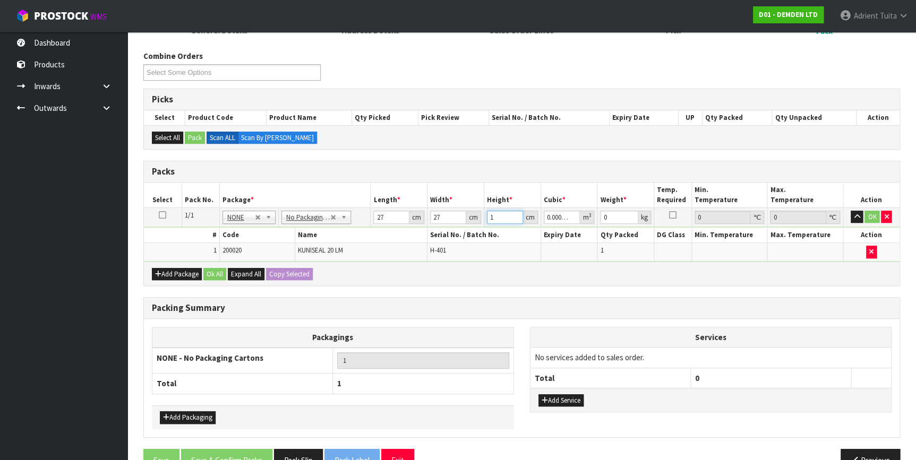
type input "16"
type input "0.011664"
type input "16"
type input "9"
click at [876, 217] on button "OK" at bounding box center [871, 217] width 15 height 13
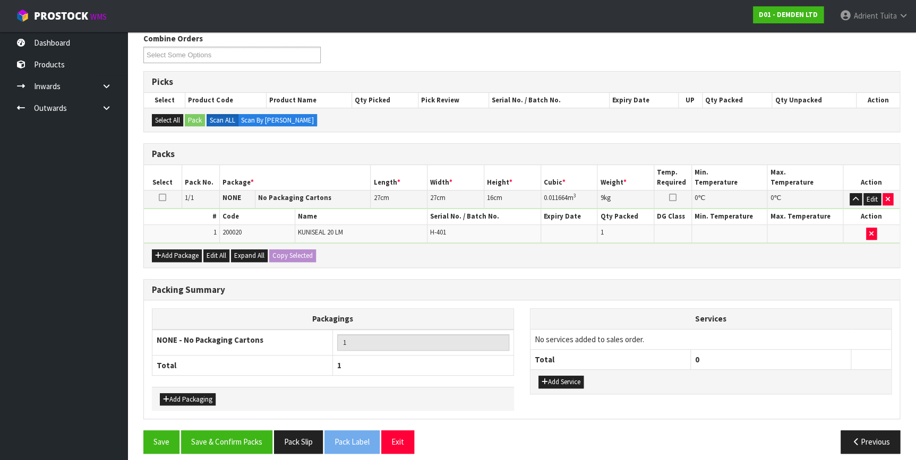
scroll to position [143, 0]
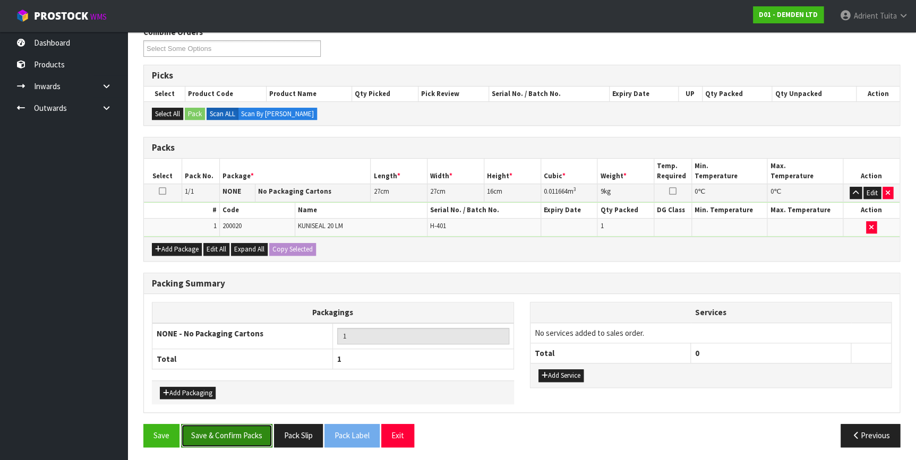
click at [215, 436] on button "Save & Confirm Packs" at bounding box center [226, 435] width 91 height 23
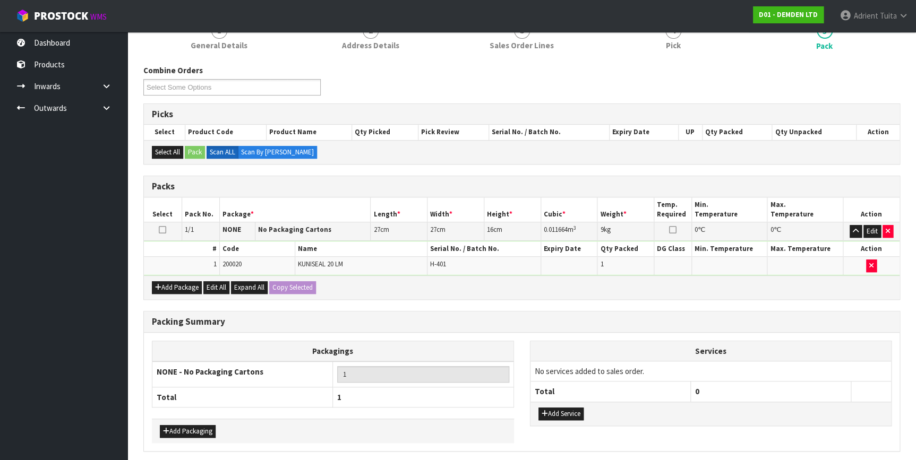
scroll to position [0, 0]
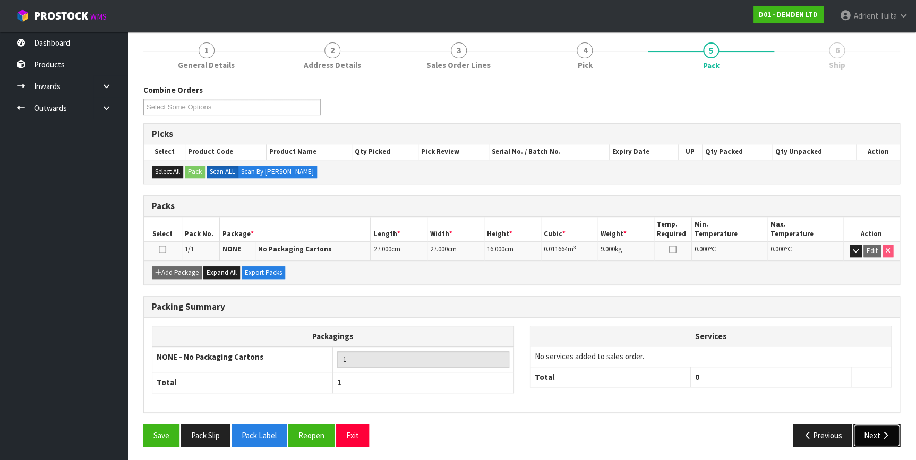
click at [877, 433] on button "Next" at bounding box center [876, 435] width 47 height 23
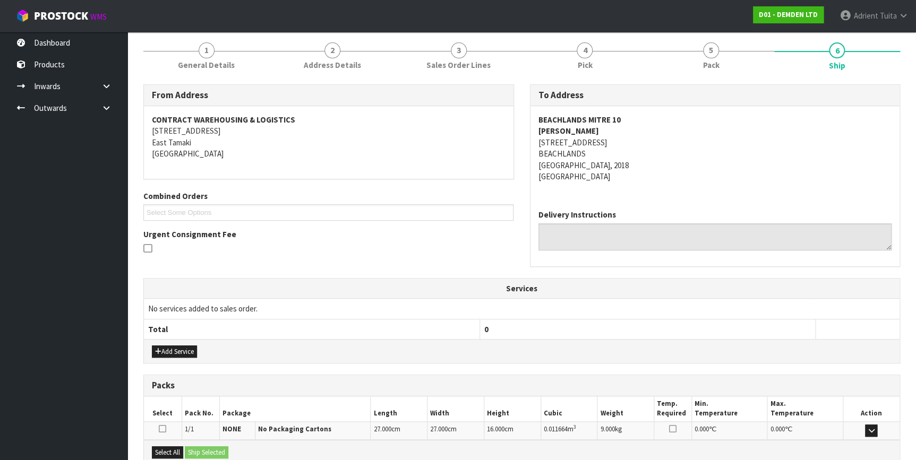
scroll to position [240, 0]
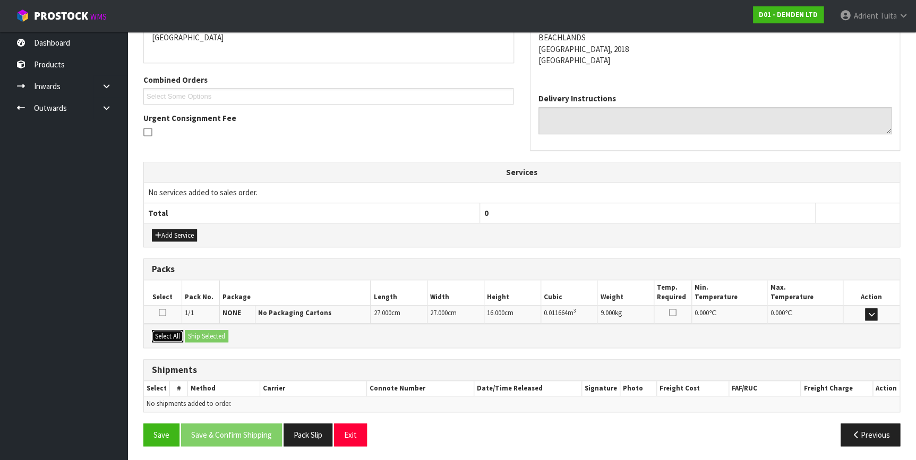
drag, startPoint x: 167, startPoint y: 337, endPoint x: 216, endPoint y: 337, distance: 49.4
click at [169, 337] on button "Select All" at bounding box center [167, 336] width 31 height 13
click at [219, 336] on button "Ship Selected" at bounding box center [207, 336] width 44 height 13
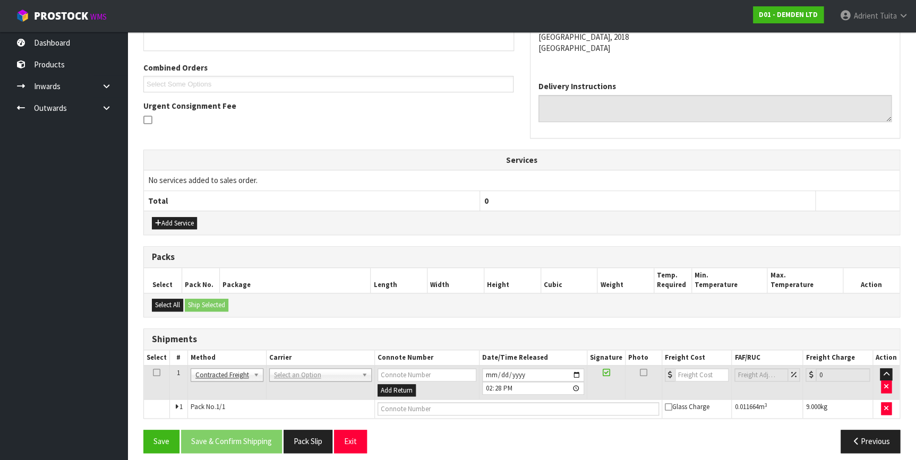
scroll to position [259, 0]
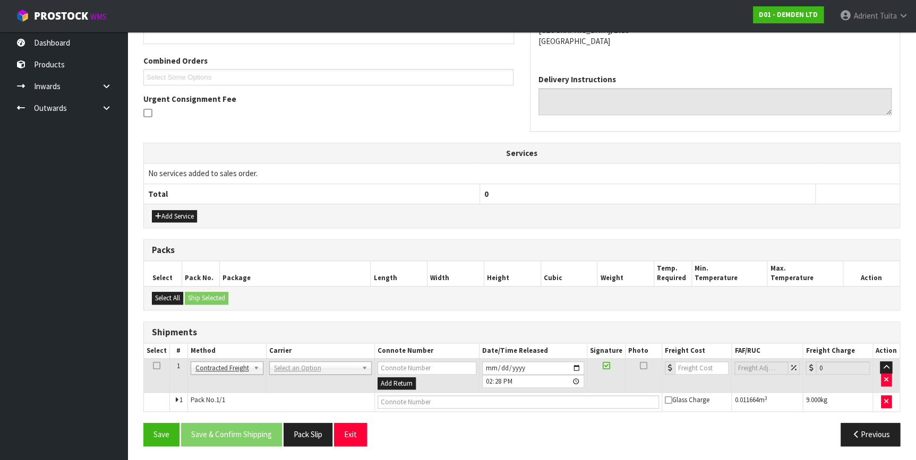
drag, startPoint x: 364, startPoint y: 352, endPoint x: 347, endPoint y: 368, distance: 23.3
click at [363, 353] on th "Carrier" at bounding box center [320, 351] width 108 height 15
drag, startPoint x: 347, startPoint y: 369, endPoint x: 347, endPoint y: 378, distance: 9.6
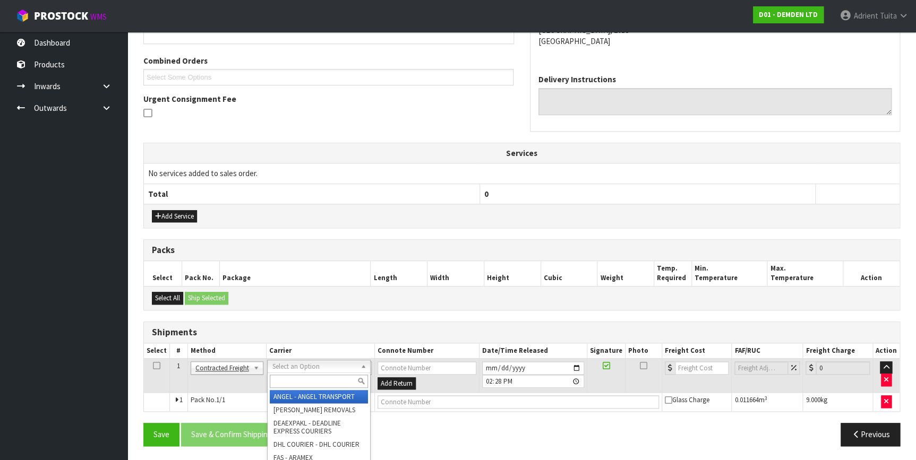
click at [347, 378] on input "text" at bounding box center [319, 381] width 98 height 13
type input "NZP"
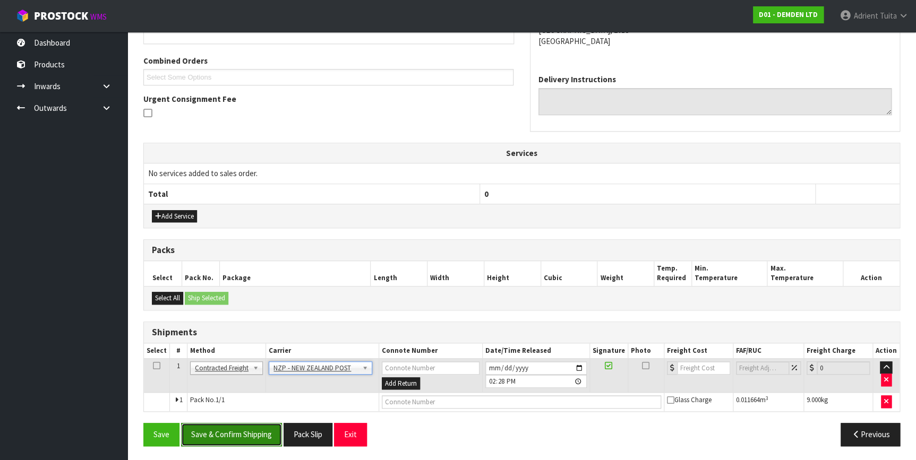
click at [248, 432] on button "Save & Confirm Shipping" at bounding box center [231, 434] width 101 height 23
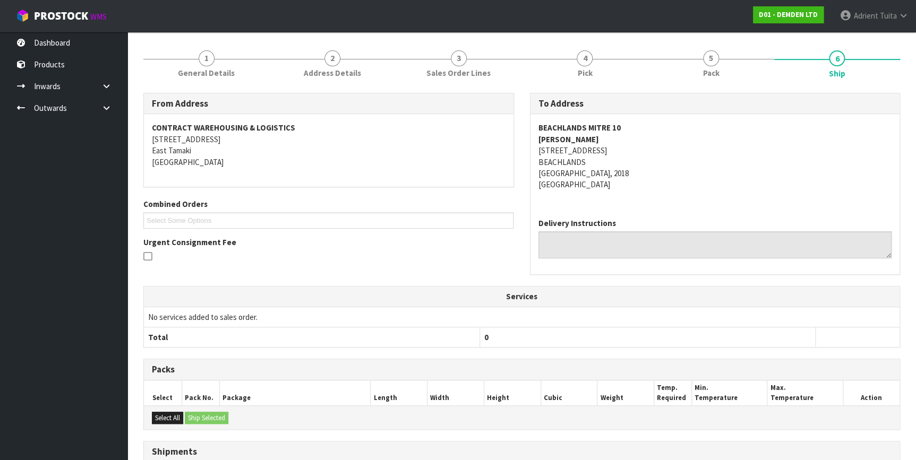
scroll to position [244, 0]
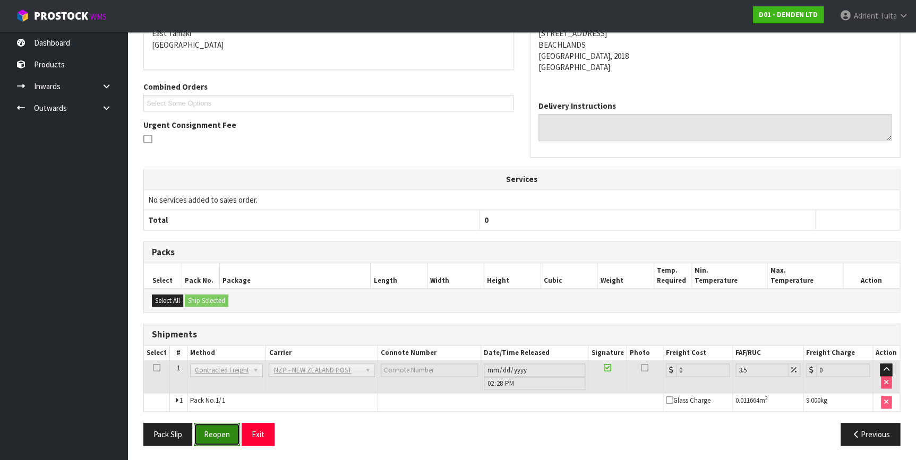
click at [203, 427] on button "Reopen" at bounding box center [217, 434] width 46 height 23
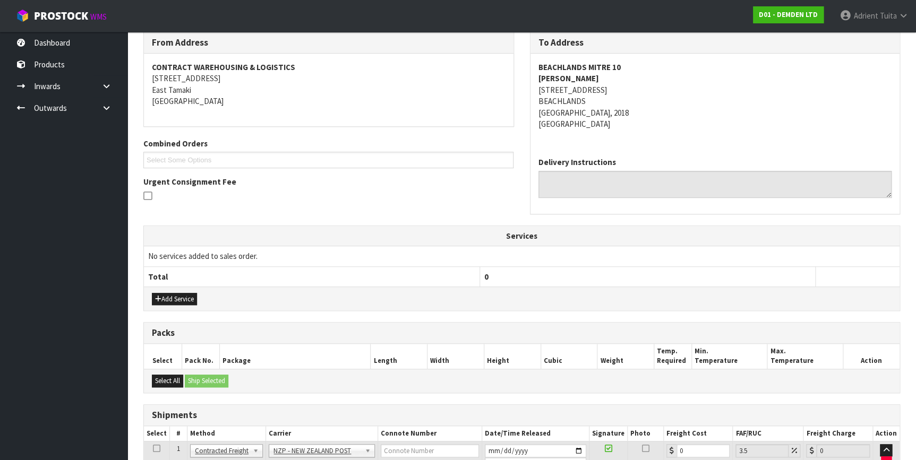
scroll to position [269, 0]
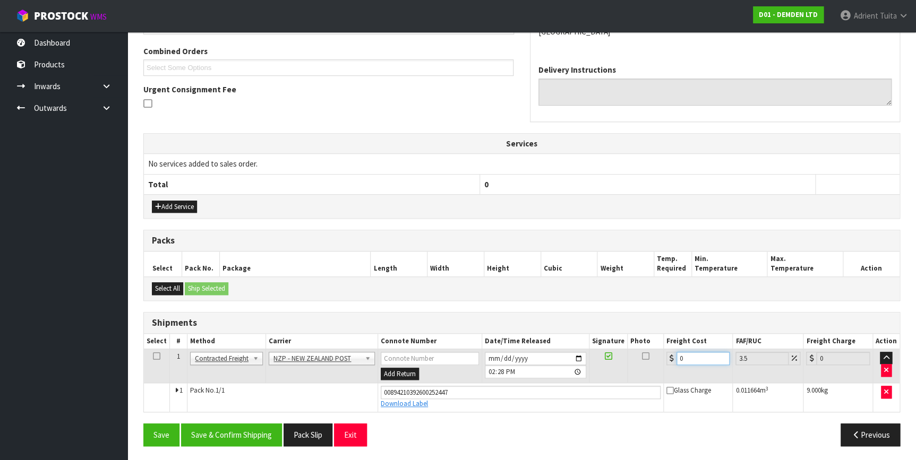
click at [684, 356] on input "0" at bounding box center [703, 358] width 54 height 13
type input "4"
type input "4.14"
type input "4.3"
type input "4.45"
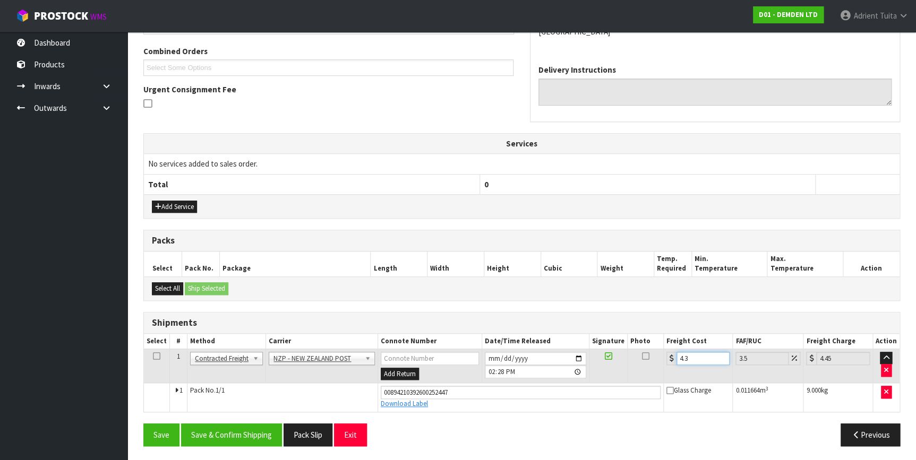
type input "4.33"
type input "4.48"
type input "4.33"
click at [192, 429] on button "Save & Confirm Shipping" at bounding box center [231, 435] width 101 height 23
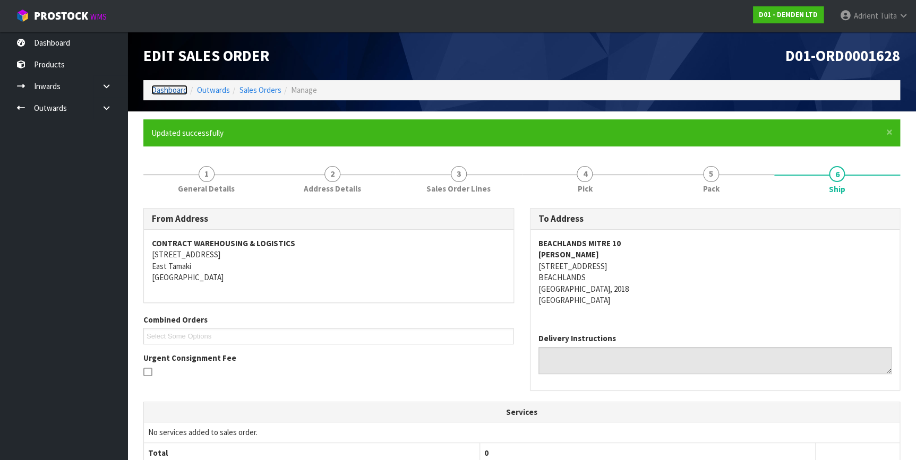
click at [169, 91] on link "Dashboard" at bounding box center [169, 90] width 36 height 10
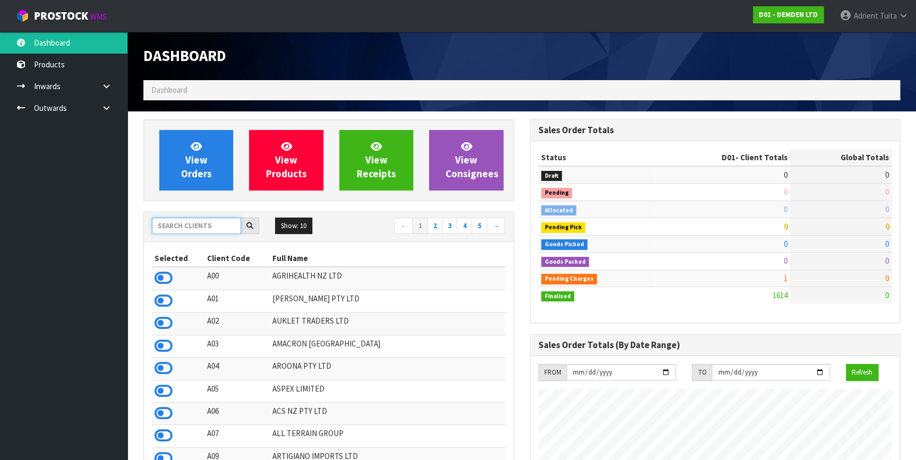
scroll to position [700, 386]
click at [178, 219] on input "text" at bounding box center [196, 226] width 89 height 16
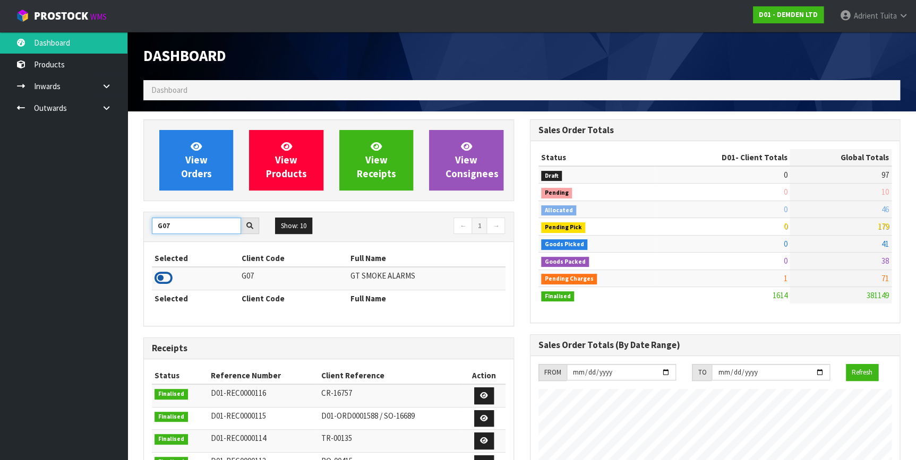
type input "G07"
click at [166, 280] on icon at bounding box center [164, 278] width 18 height 16
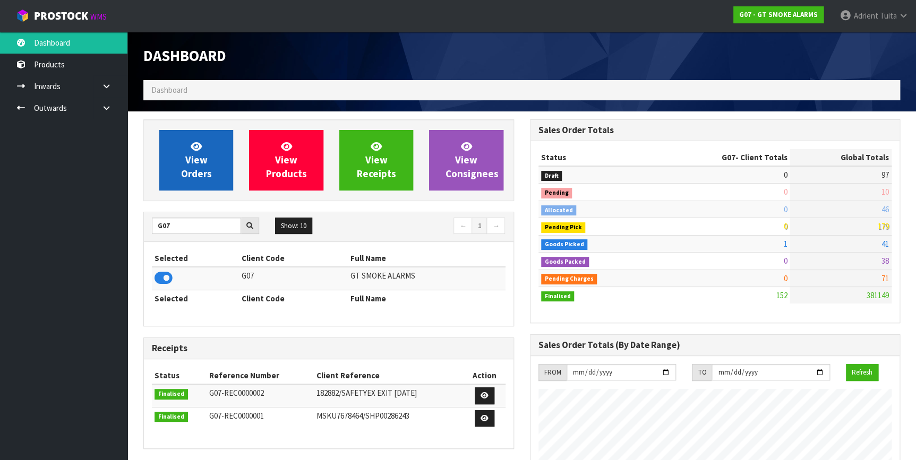
scroll to position [665, 386]
click at [178, 176] on link "View Orders" at bounding box center [196, 160] width 74 height 61
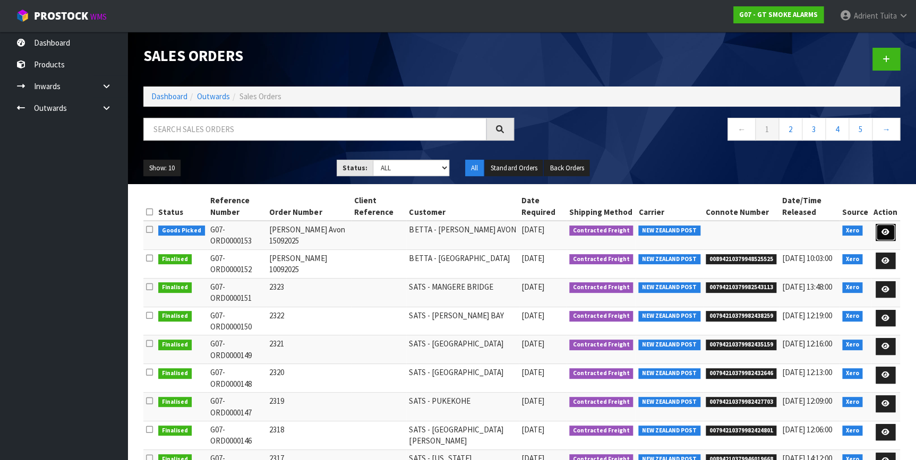
click at [885, 233] on icon at bounding box center [885, 232] width 8 height 7
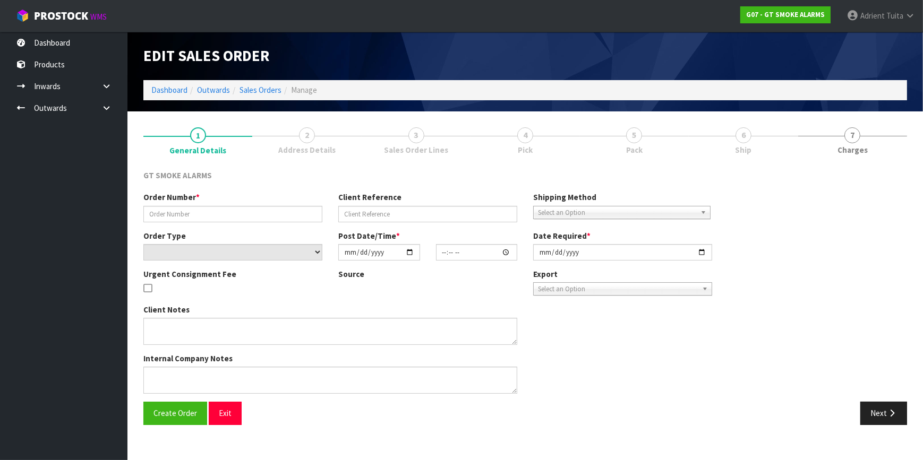
type input "Glen Avon 15092025"
select select "number:0"
type input "2025-09-15"
type input "12:50:03.000"
type input "2025-09-16"
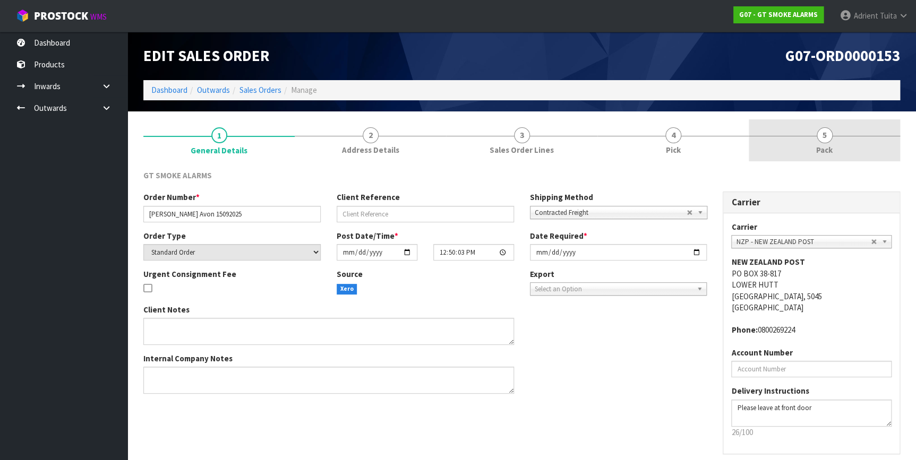
click at [878, 152] on link "5 Pack" at bounding box center [824, 140] width 151 height 42
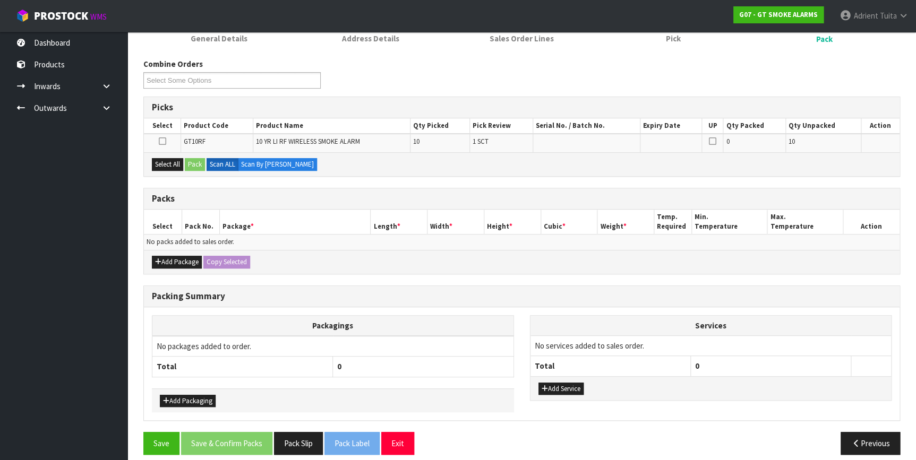
scroll to position [119, 0]
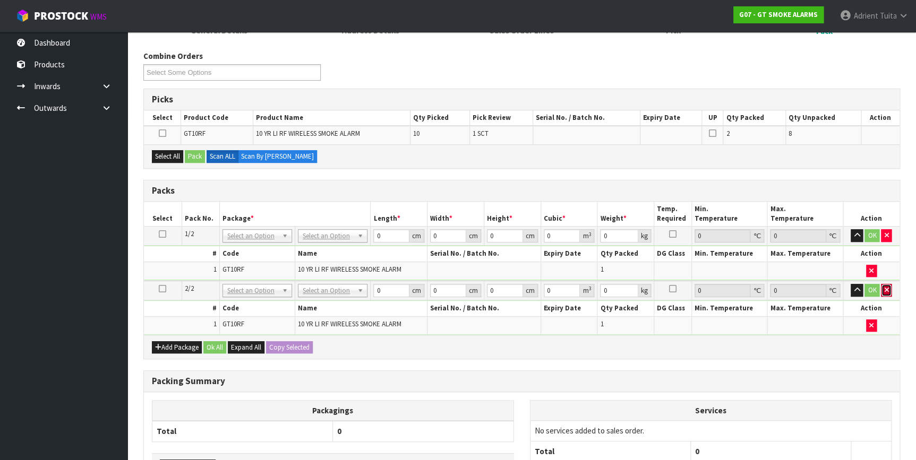
click at [885, 292] on icon "button" at bounding box center [886, 290] width 4 height 7
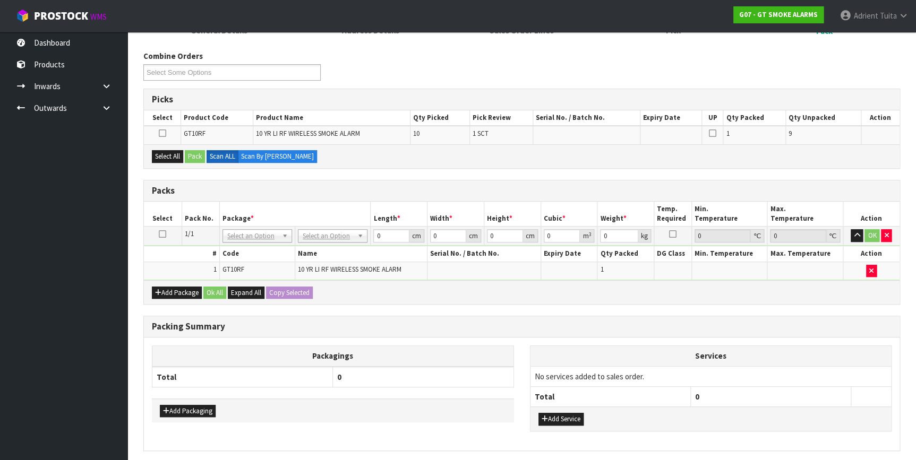
click at [160, 234] on icon at bounding box center [162, 234] width 7 height 1
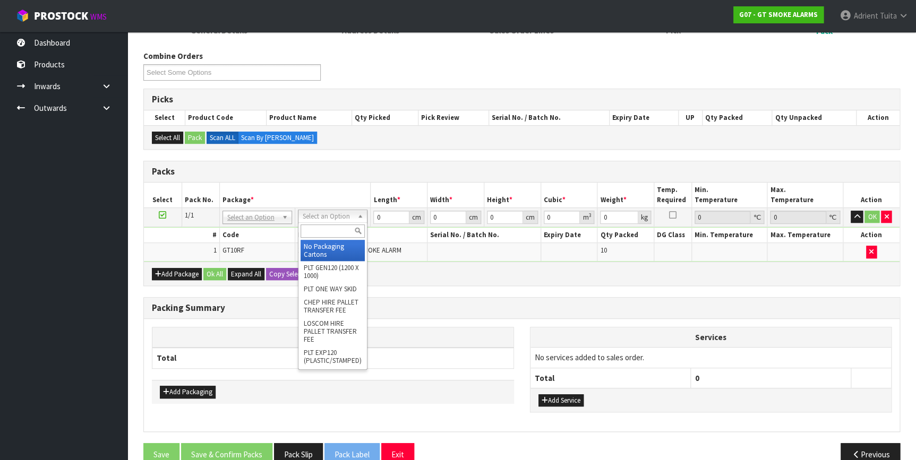
click at [313, 227] on input "text" at bounding box center [333, 231] width 64 height 13
type input "A4"
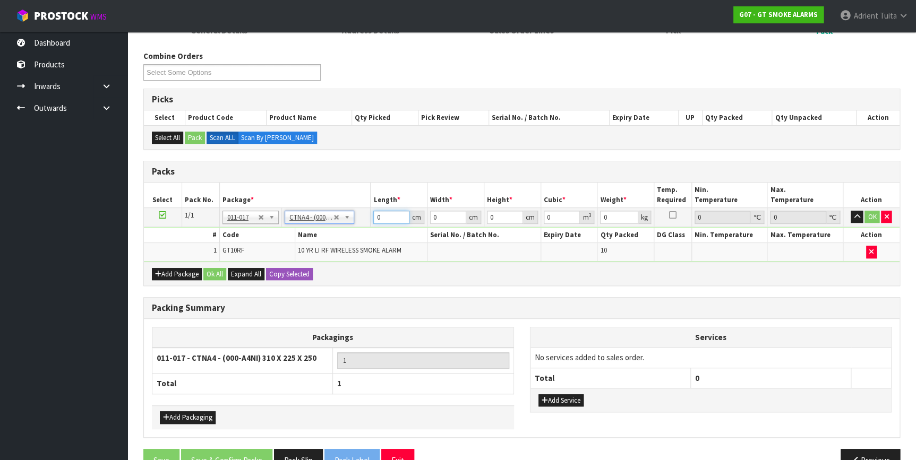
type input "31"
type input "22.5"
type input "25"
type input "0.017438"
type input "1.75"
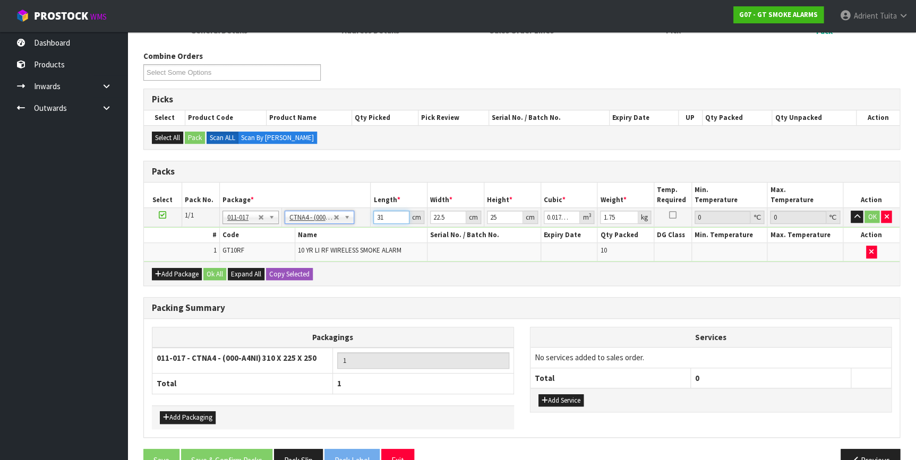
click at [389, 218] on input "31" at bounding box center [391, 217] width 36 height 13
type input "3"
type input "0.001687"
type input "33"
type input "0.018563"
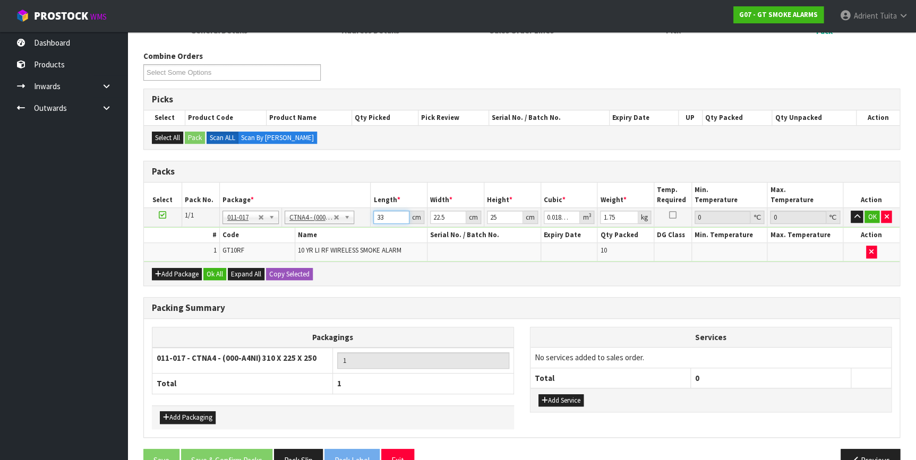
type input "33"
type input "2"
type input "0.00165"
type input "24"
type input "0.0198"
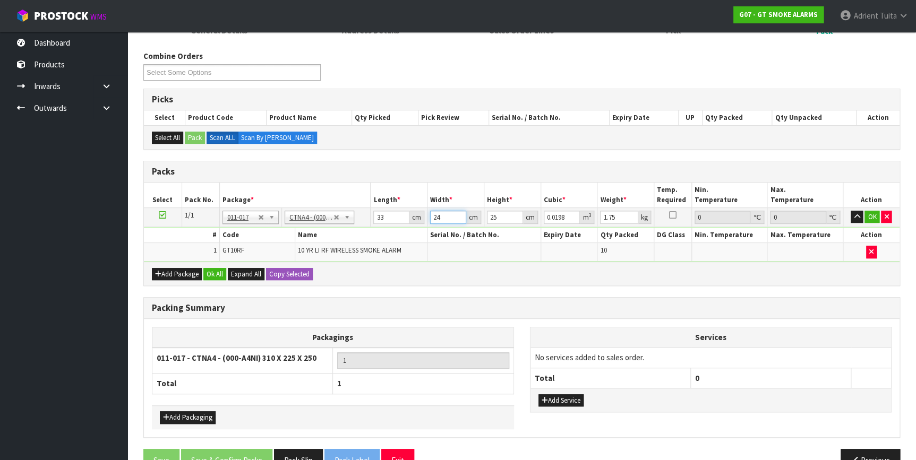
type input "24"
type input "1"
type input "0.000792"
type input "11"
type input "0.008712"
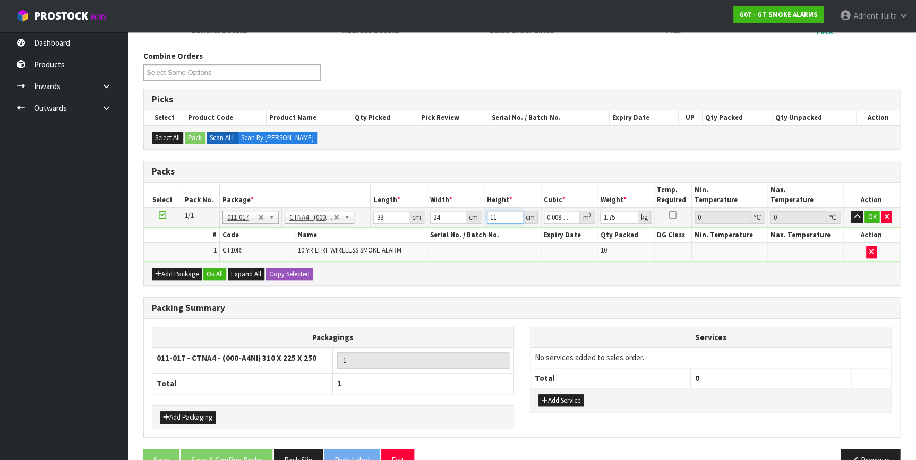
type input "11"
type input "2"
click at [874, 216] on button "OK" at bounding box center [871, 217] width 15 height 13
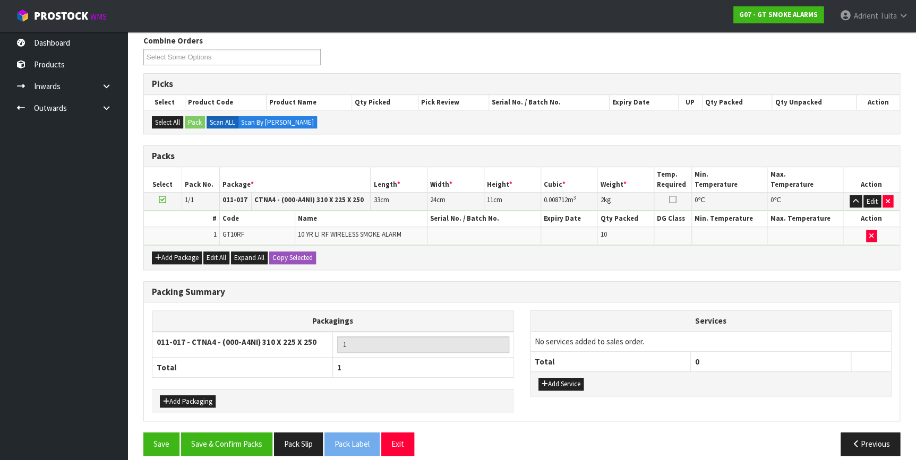
scroll to position [143, 0]
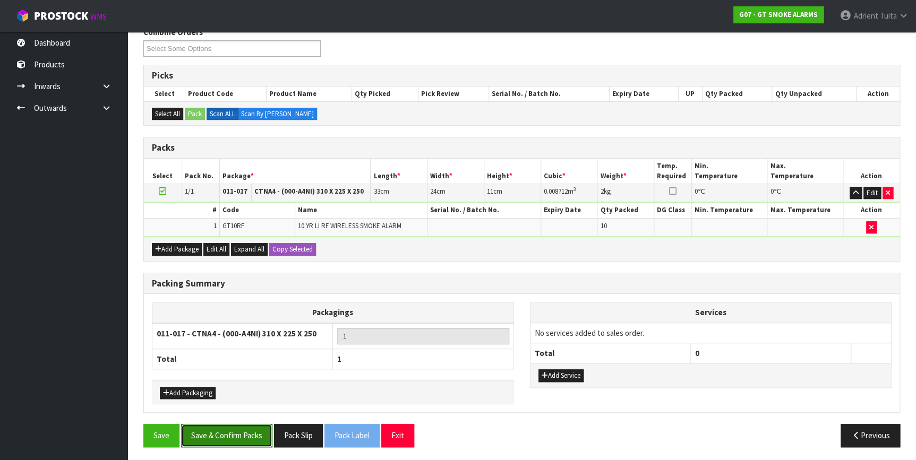
click at [242, 438] on button "Save & Confirm Packs" at bounding box center [226, 435] width 91 height 23
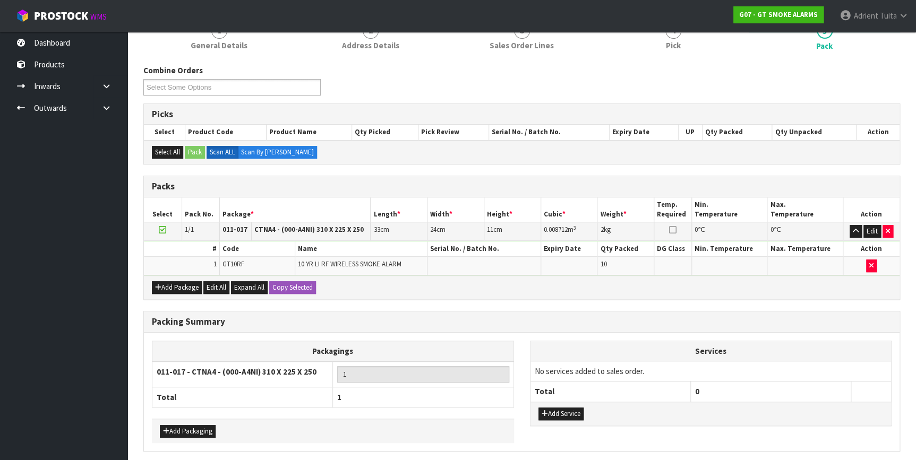
scroll to position [0, 0]
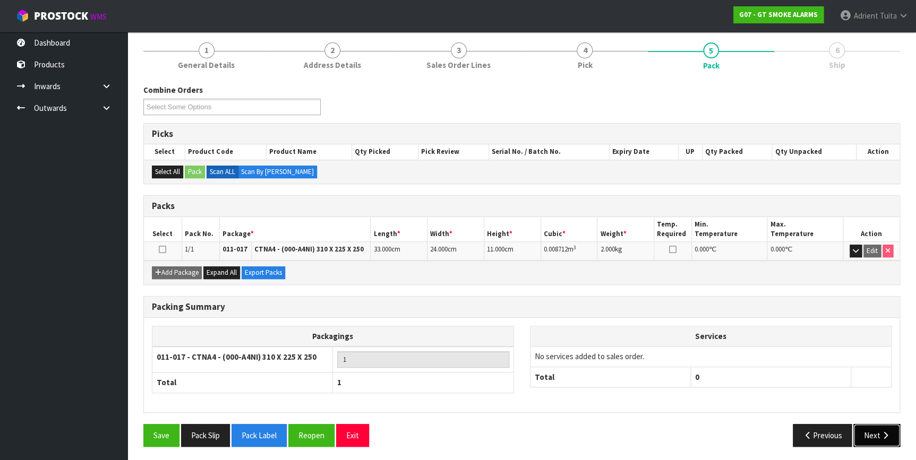
click at [863, 432] on button "Next" at bounding box center [876, 435] width 47 height 23
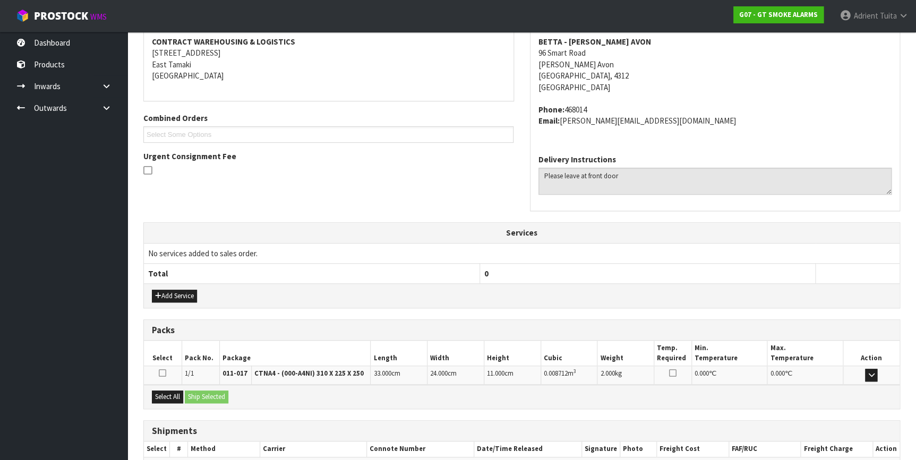
scroll to position [262, 0]
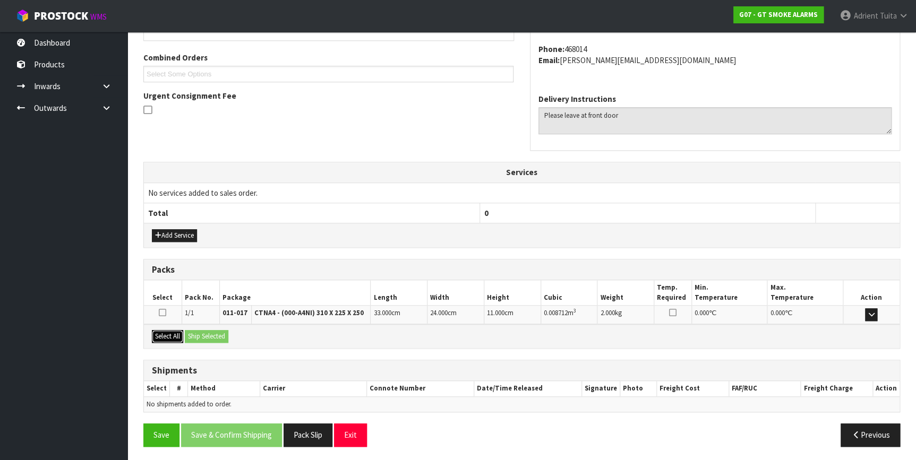
drag, startPoint x: 165, startPoint y: 340, endPoint x: 168, endPoint y: 335, distance: 6.2
click at [168, 335] on button "Select All" at bounding box center [167, 336] width 31 height 13
click at [182, 331] on button "Select All" at bounding box center [167, 336] width 31 height 13
click at [218, 330] on button "Ship Selected" at bounding box center [207, 336] width 44 height 13
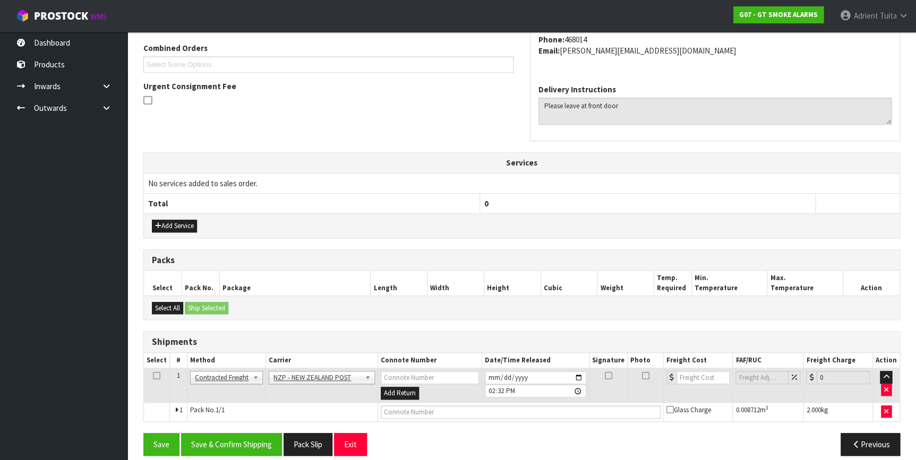
scroll to position [281, 0]
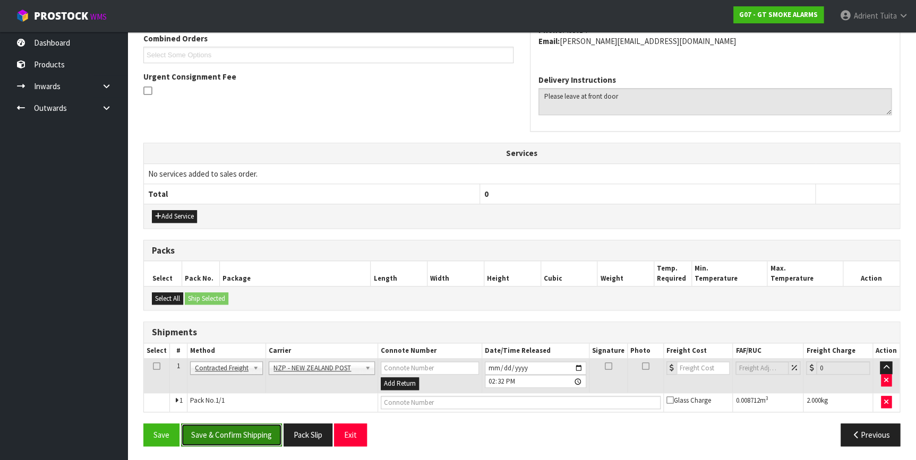
click at [228, 431] on button "Save & Confirm Shipping" at bounding box center [231, 435] width 101 height 23
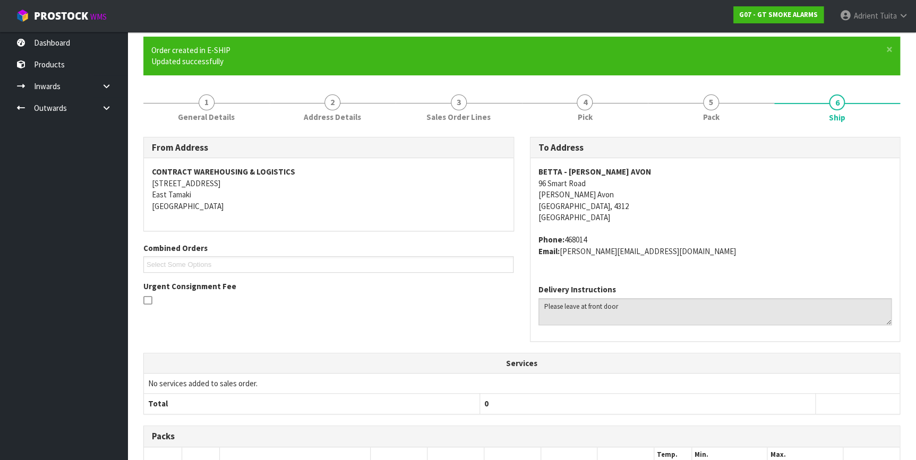
scroll to position [267, 0]
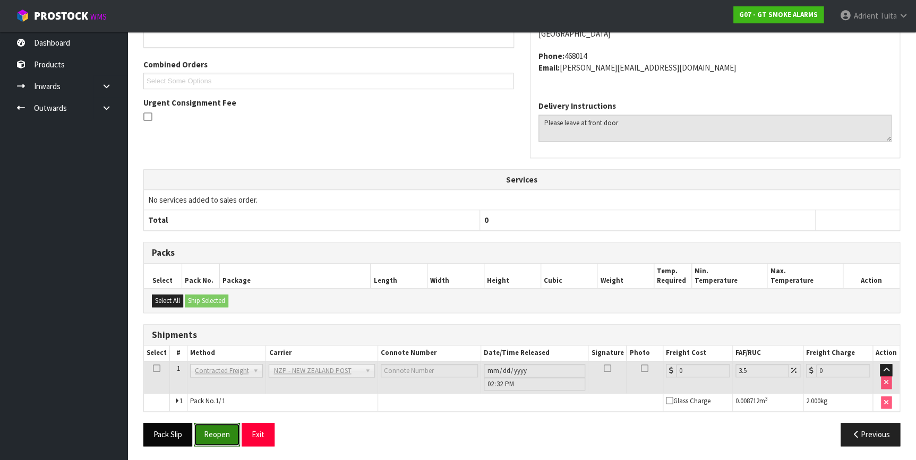
drag, startPoint x: 210, startPoint y: 429, endPoint x: 185, endPoint y: 431, distance: 25.0
click at [209, 429] on button "Reopen" at bounding box center [217, 434] width 46 height 23
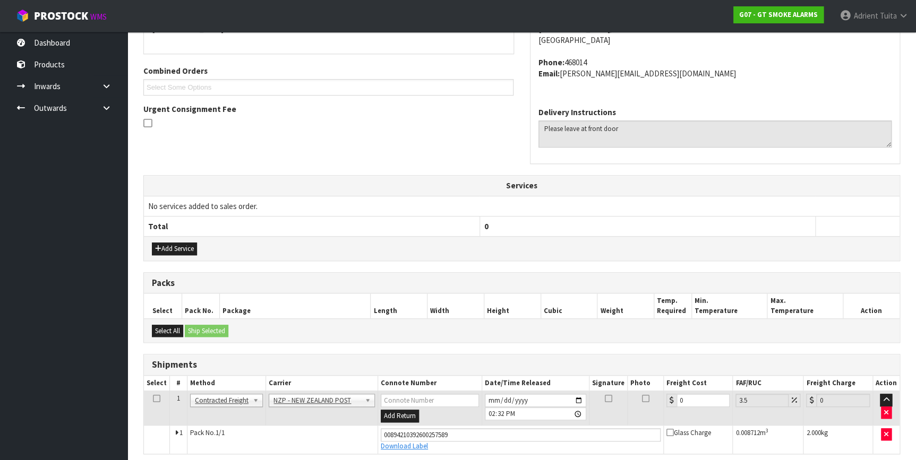
scroll to position [255, 0]
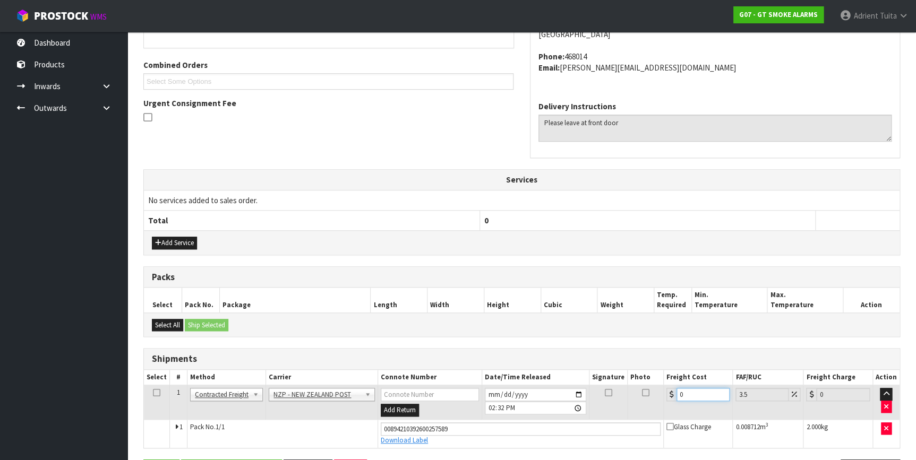
click at [692, 391] on input "0" at bounding box center [703, 394] width 54 height 13
type input "8"
type input "8.28"
type input "8.4"
type input "8.69"
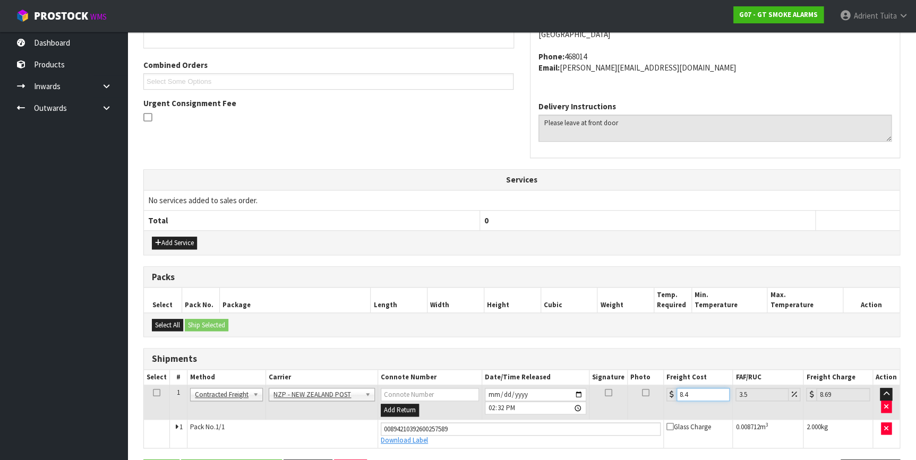
type input "8.45"
type input "8.75"
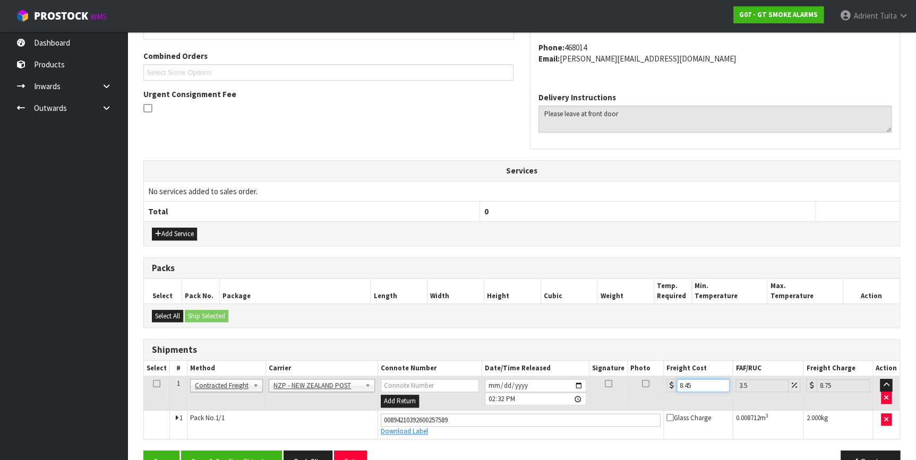
scroll to position [292, 0]
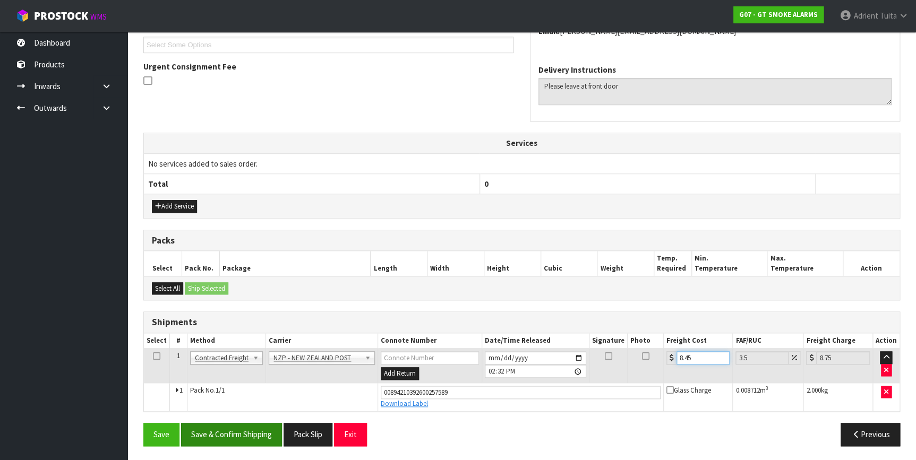
type input "8.45"
click at [218, 430] on button "Save & Confirm Shipping" at bounding box center [231, 434] width 101 height 23
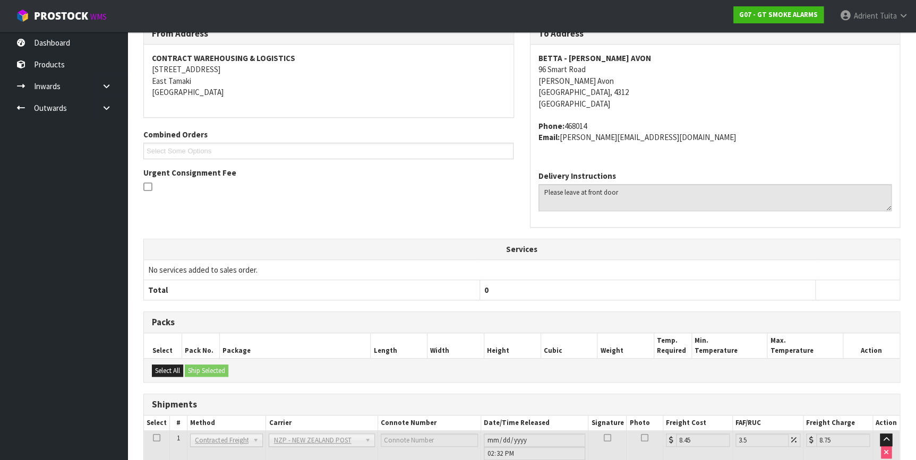
scroll to position [0, 0]
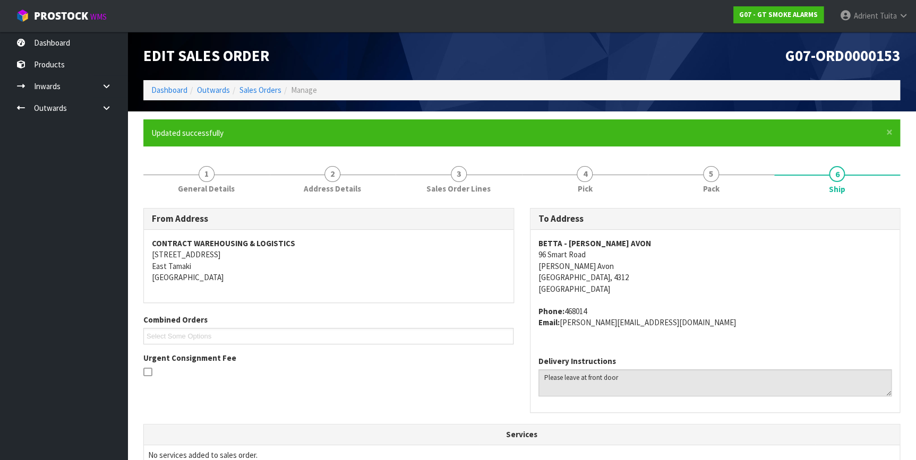
click at [161, 84] on li "Dashboard" at bounding box center [169, 89] width 36 height 11
click at [162, 92] on link "Dashboard" at bounding box center [169, 90] width 36 height 10
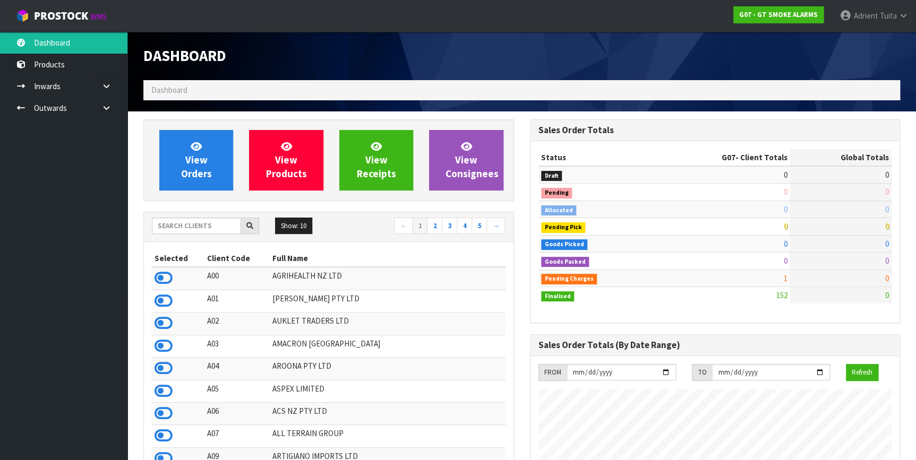
scroll to position [665, 386]
click at [218, 226] on input "text" at bounding box center [196, 226] width 89 height 16
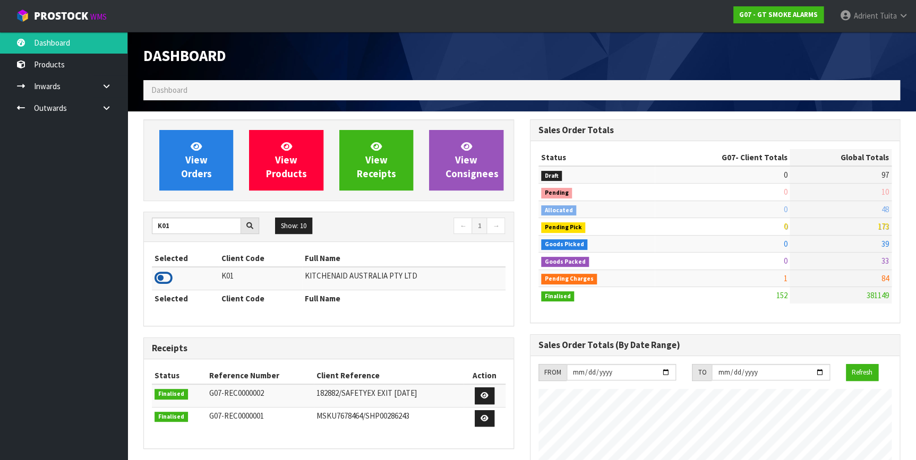
click at [156, 281] on icon at bounding box center [164, 278] width 18 height 16
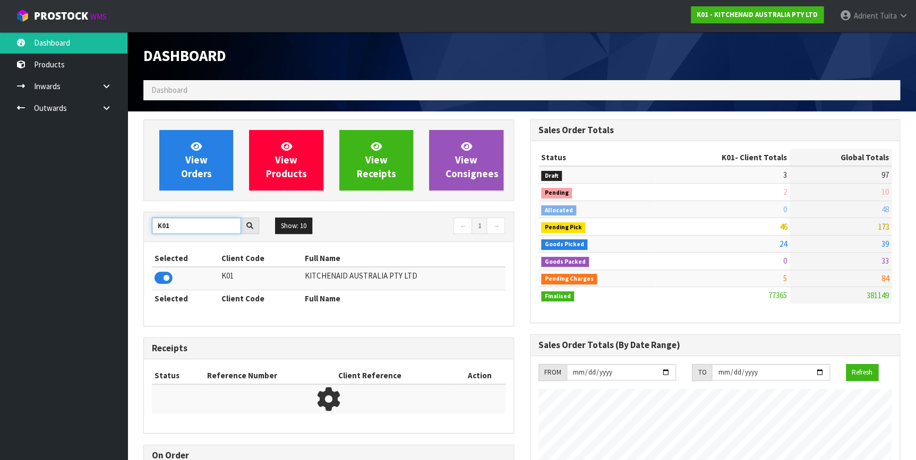
click at [155, 226] on input "K01" at bounding box center [196, 226] width 89 height 16
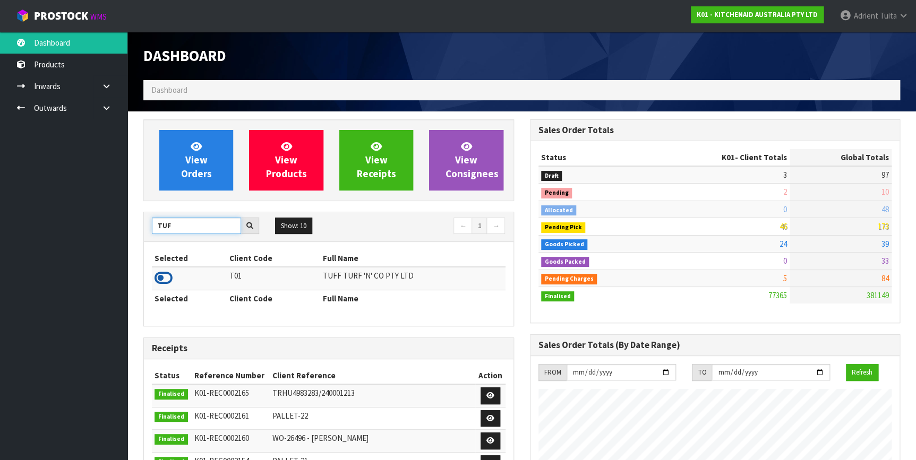
type input "TUF"
click at [166, 277] on icon at bounding box center [164, 278] width 18 height 16
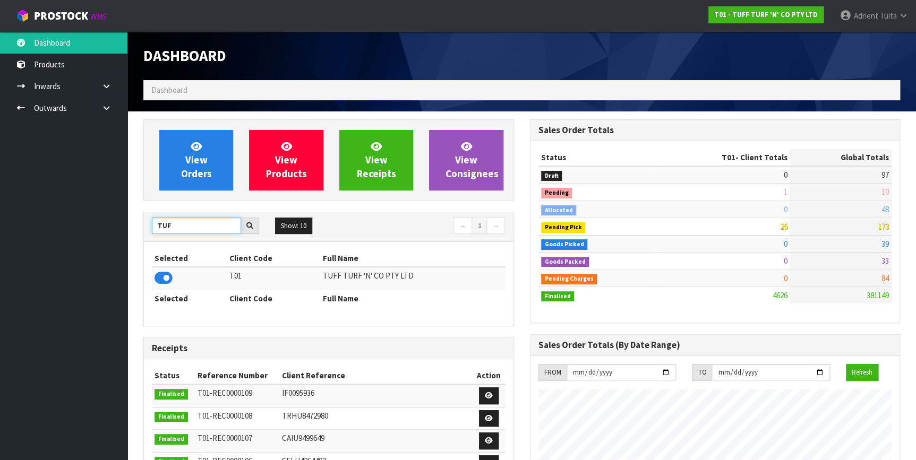
click at [165, 227] on input "TUF" at bounding box center [196, 226] width 89 height 16
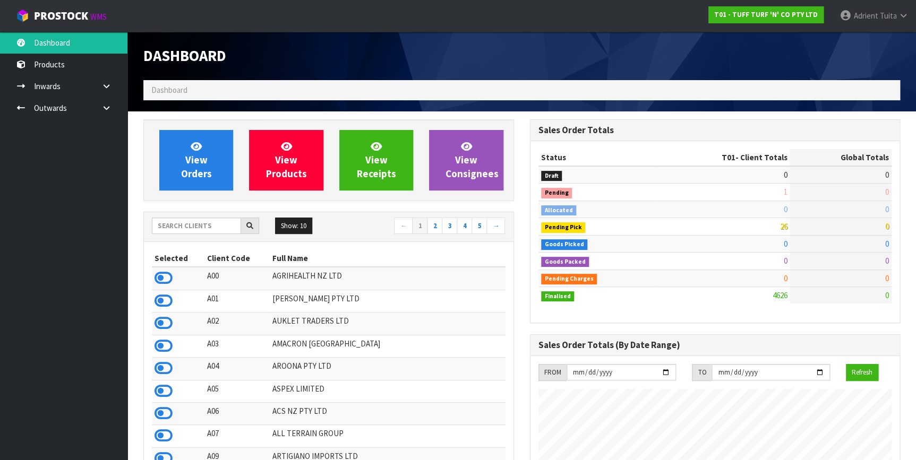
scroll to position [803, 386]
click at [854, 11] on span "Adrient" at bounding box center [865, 16] width 24 height 10
click at [834, 47] on link "Logout" at bounding box center [874, 42] width 84 height 14
